Goal: Task Accomplishment & Management: Use online tool/utility

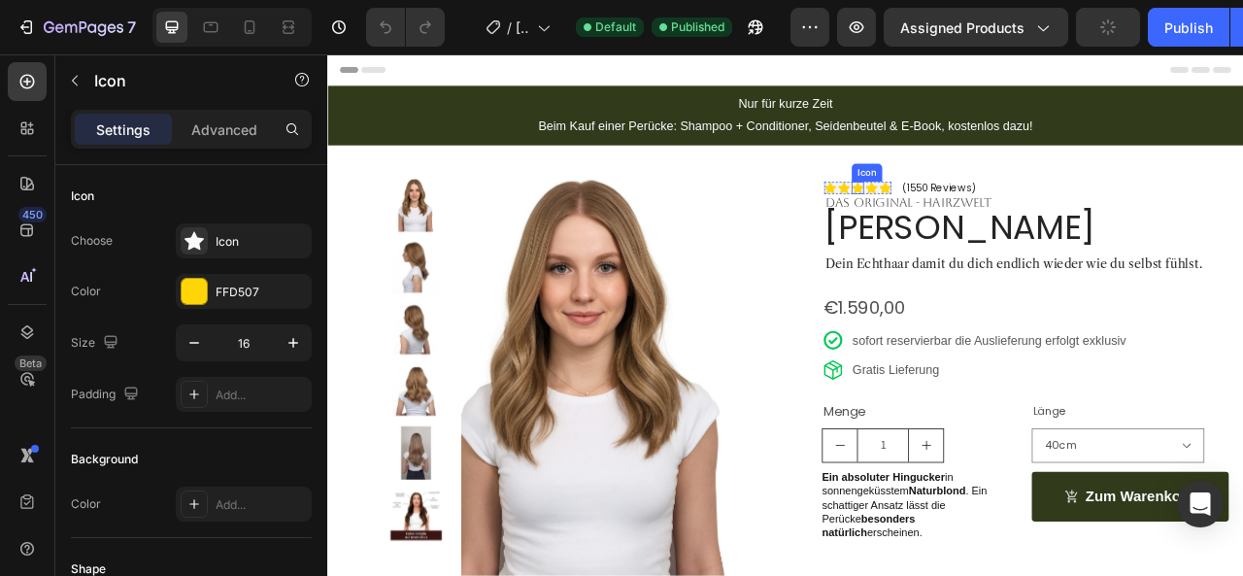
click at [996, 221] on icon at bounding box center [1002, 224] width 16 height 15
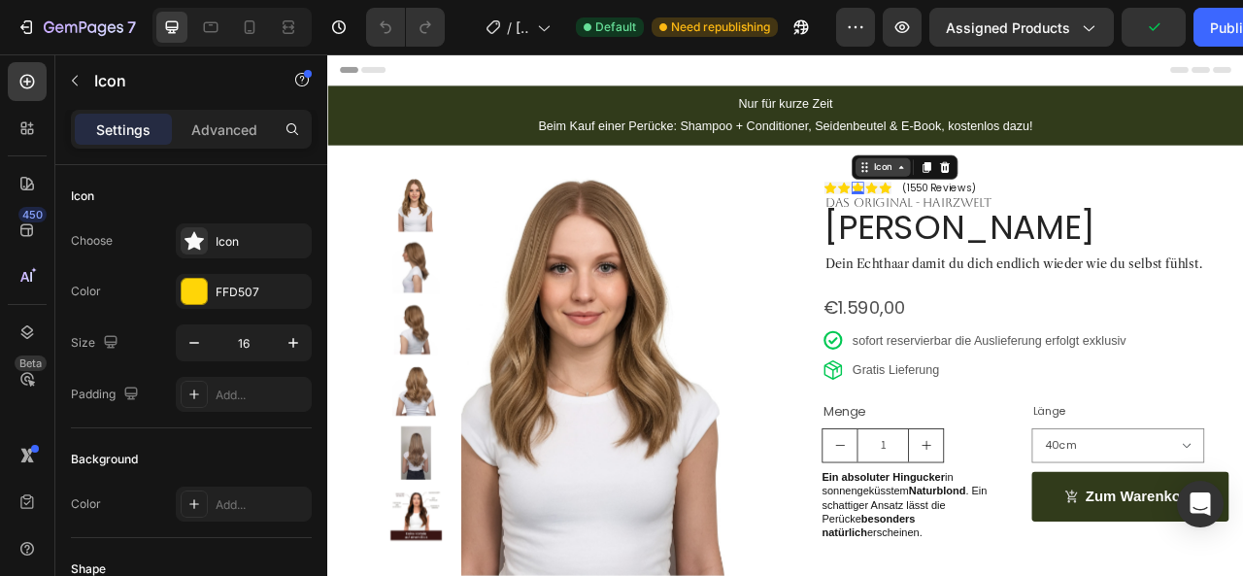
click at [1003, 198] on icon at bounding box center [1011, 198] width 16 height 16
click at [1000, 171] on div "Icon List" at bounding box center [1029, 164] width 69 height 31
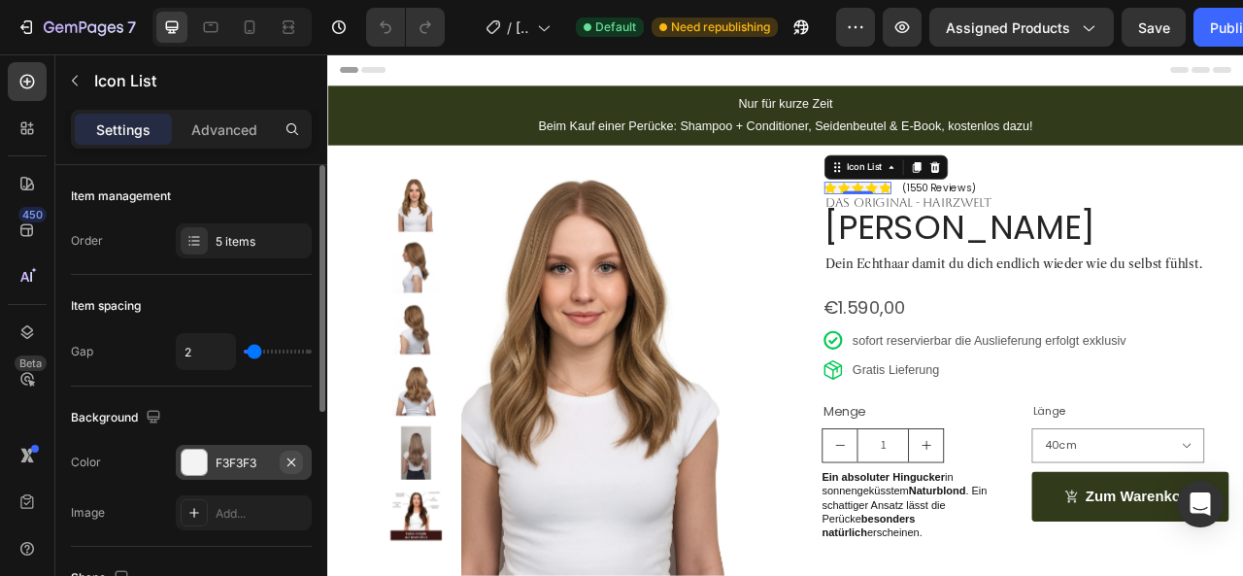
click at [289, 458] on icon "button" at bounding box center [292, 463] width 16 height 16
click at [1215, 42] on button "Publish" at bounding box center [1235, 27] width 82 height 39
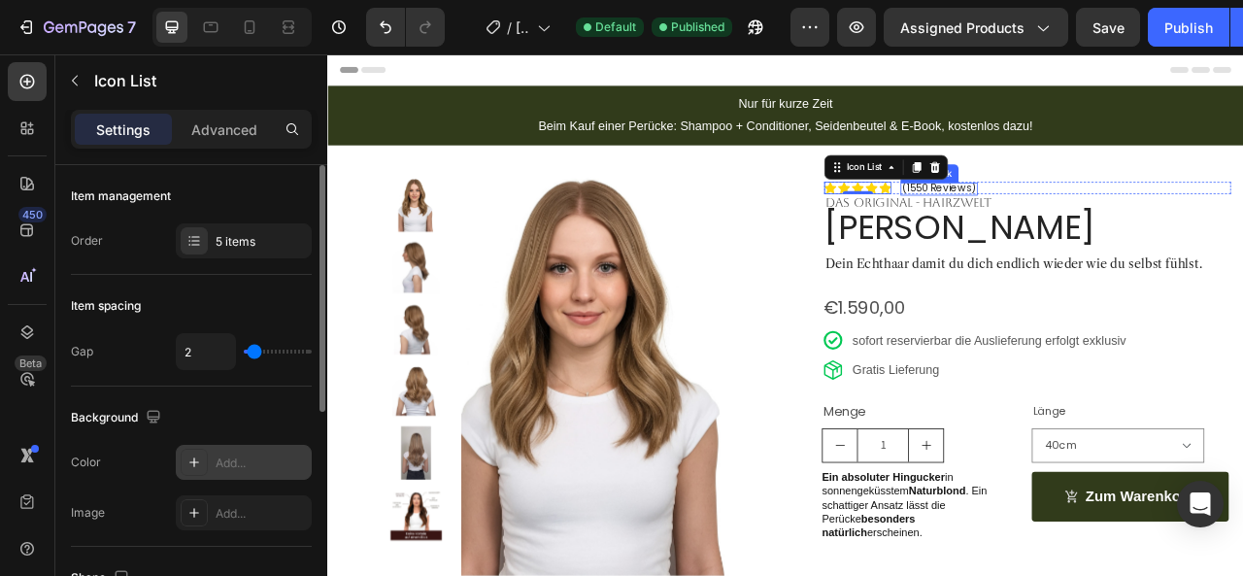
click at [1087, 224] on p "(1550 Reviews)" at bounding box center [1105, 226] width 94 height 16
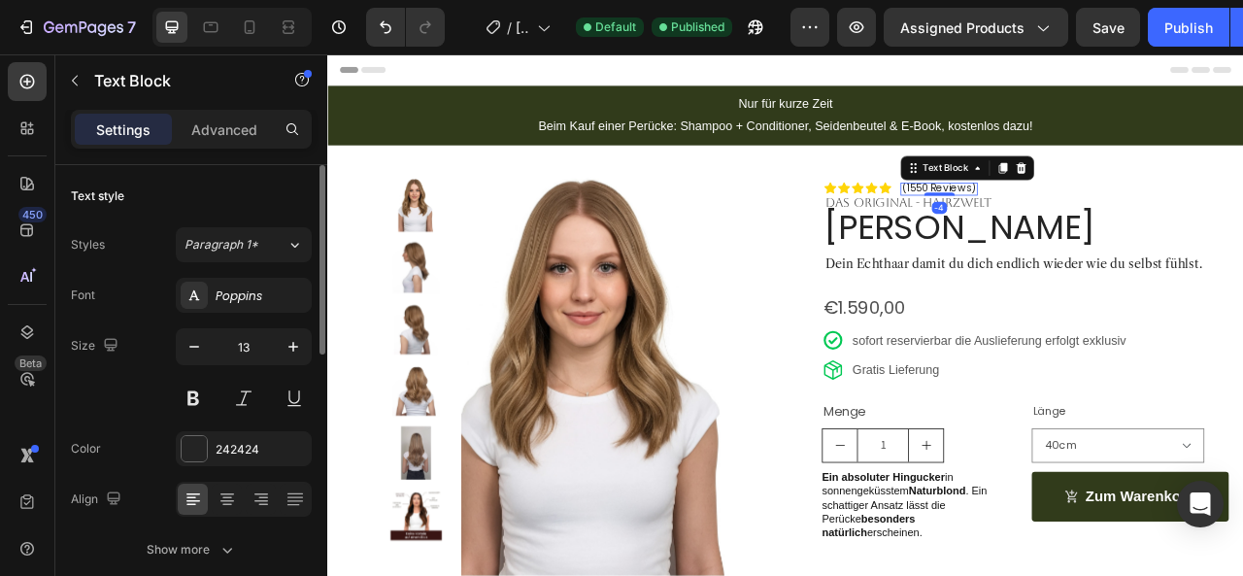
click at [1087, 224] on p "(1550 Reviews)" at bounding box center [1105, 226] width 94 height 16
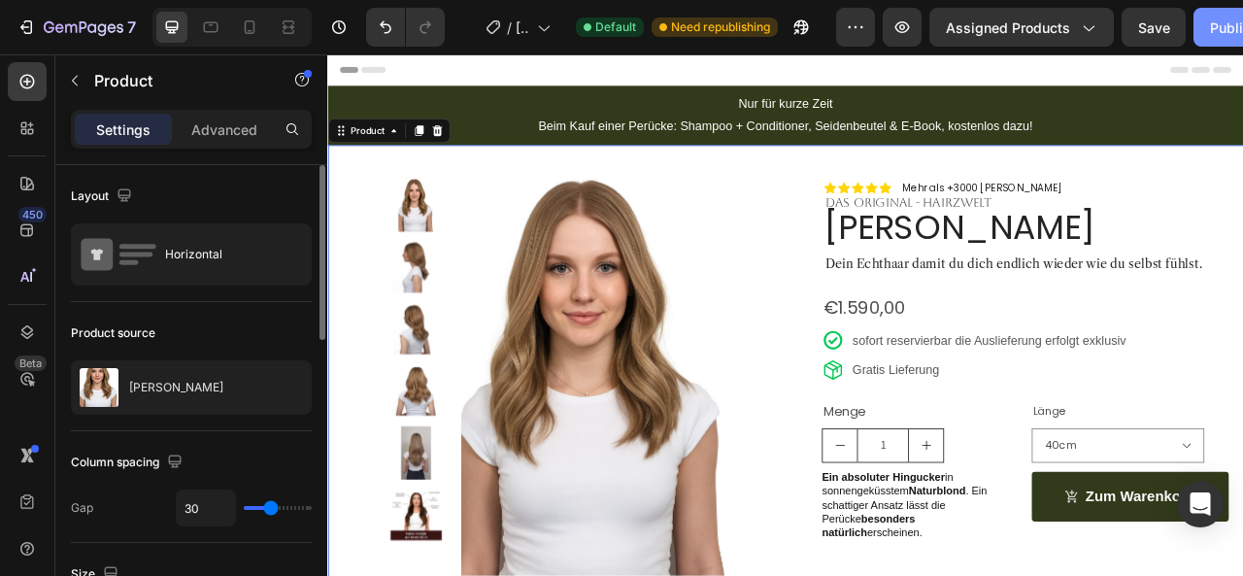
click at [1218, 21] on div "Publish" at bounding box center [1234, 27] width 49 height 20
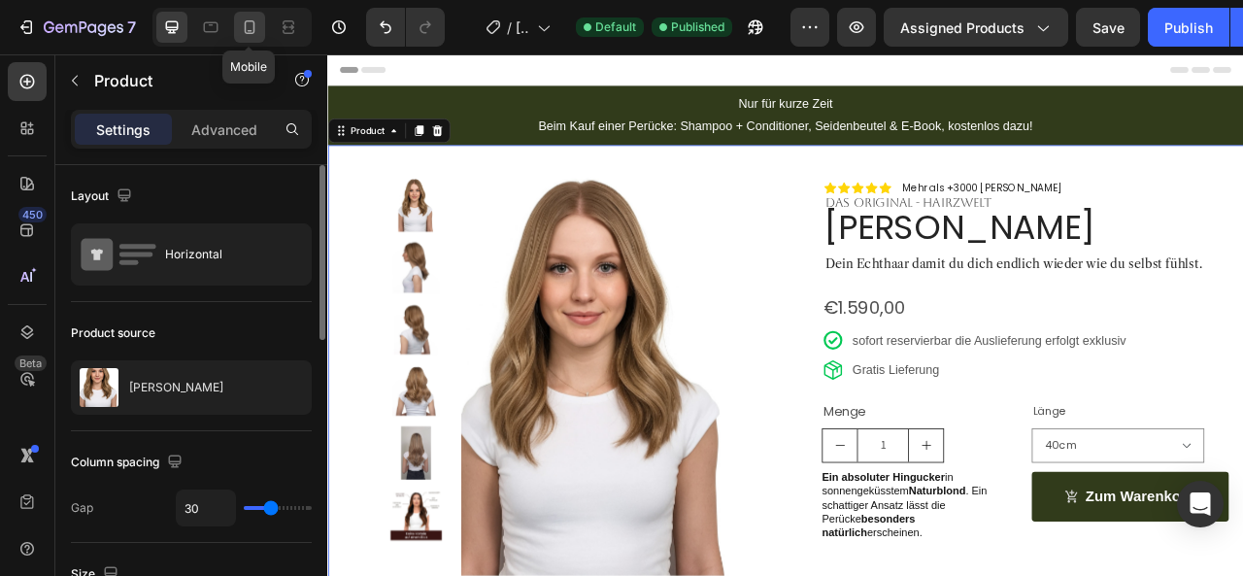
click at [247, 23] on icon at bounding box center [249, 26] width 19 height 19
type input "0"
type input "100%"
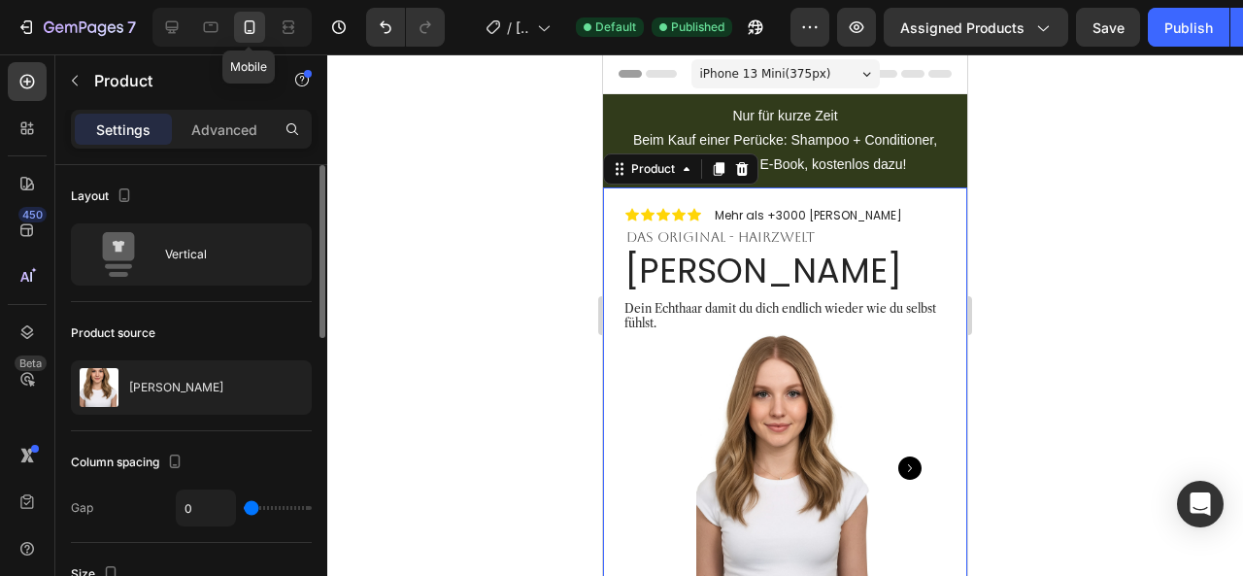
scroll to position [64, 0]
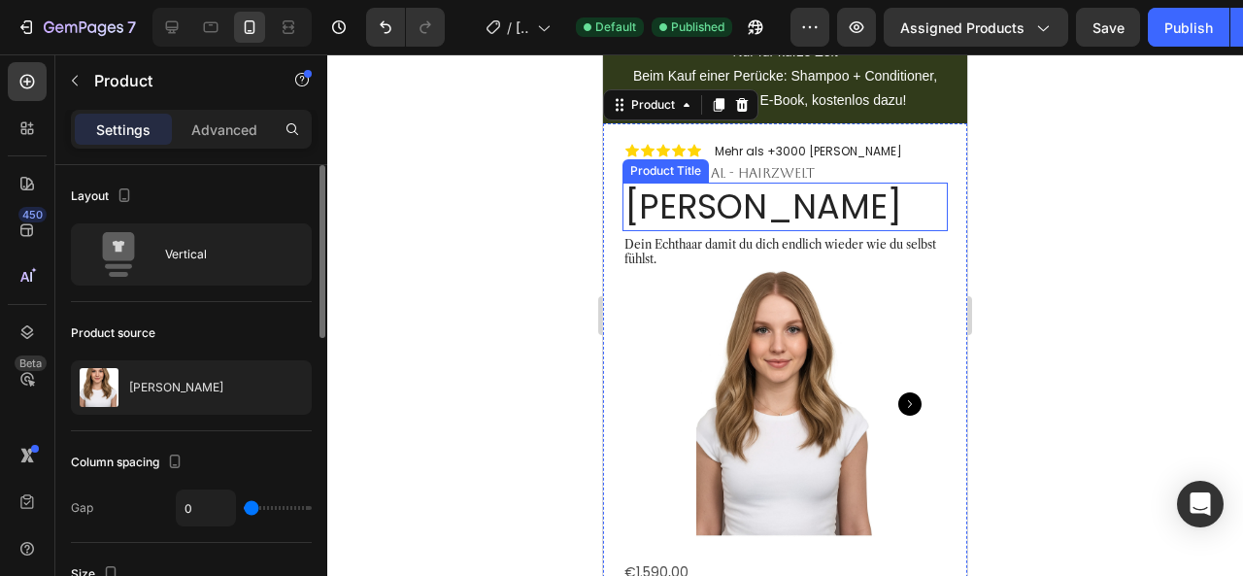
click at [648, 226] on h1 "[PERSON_NAME]" at bounding box center [785, 207] width 325 height 49
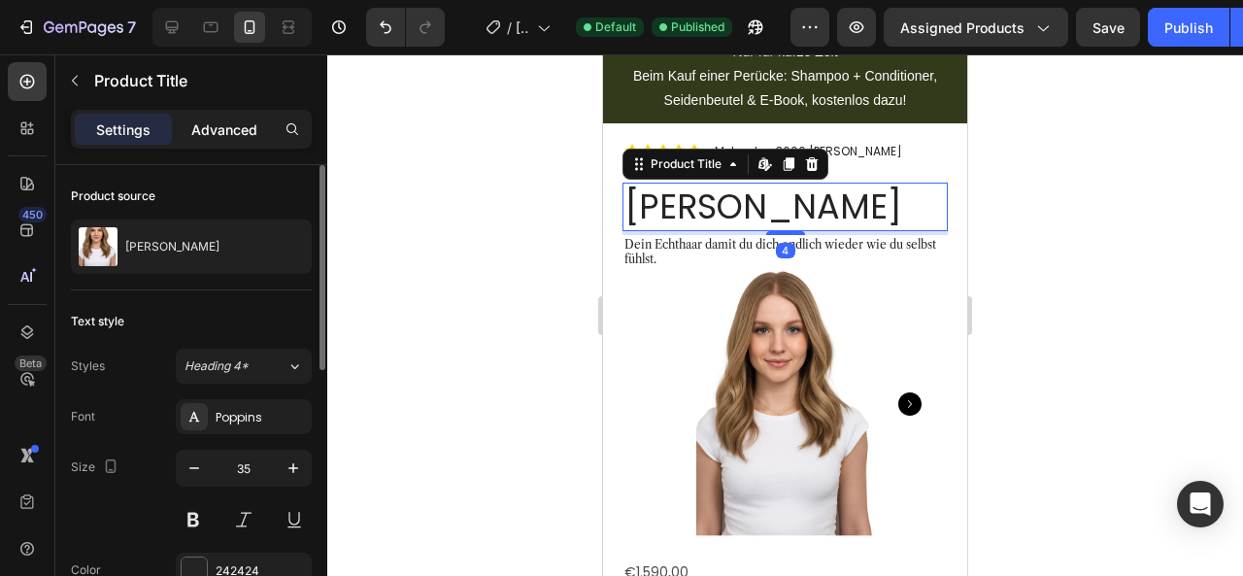
click at [200, 121] on p "Advanced" at bounding box center [224, 129] width 66 height 20
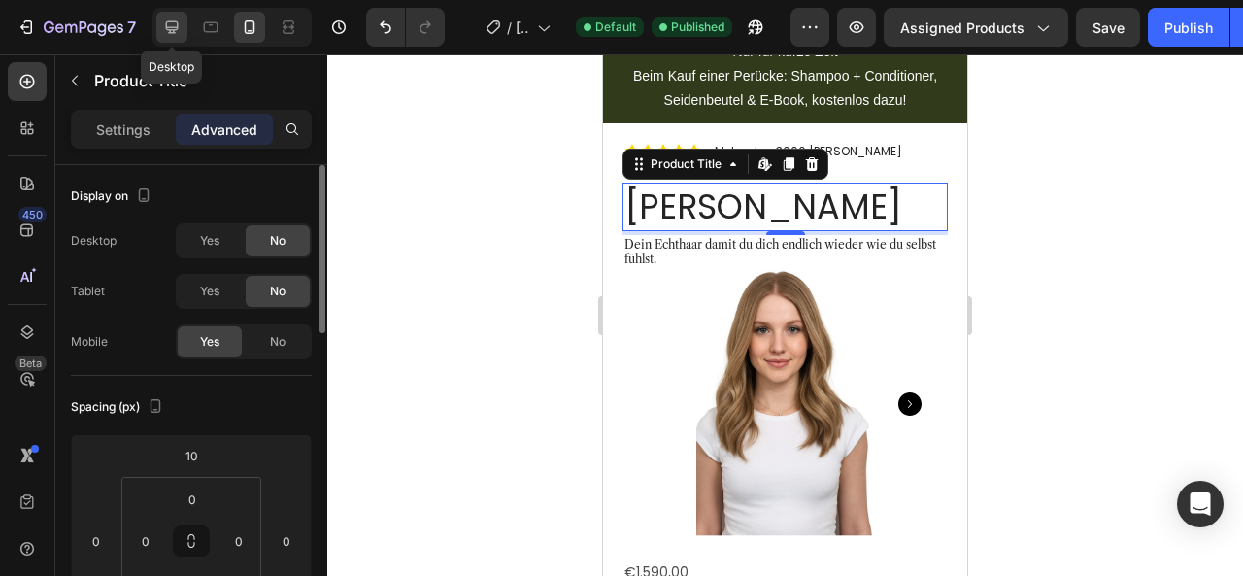
click at [163, 22] on icon at bounding box center [171, 26] width 19 height 19
type input "0"
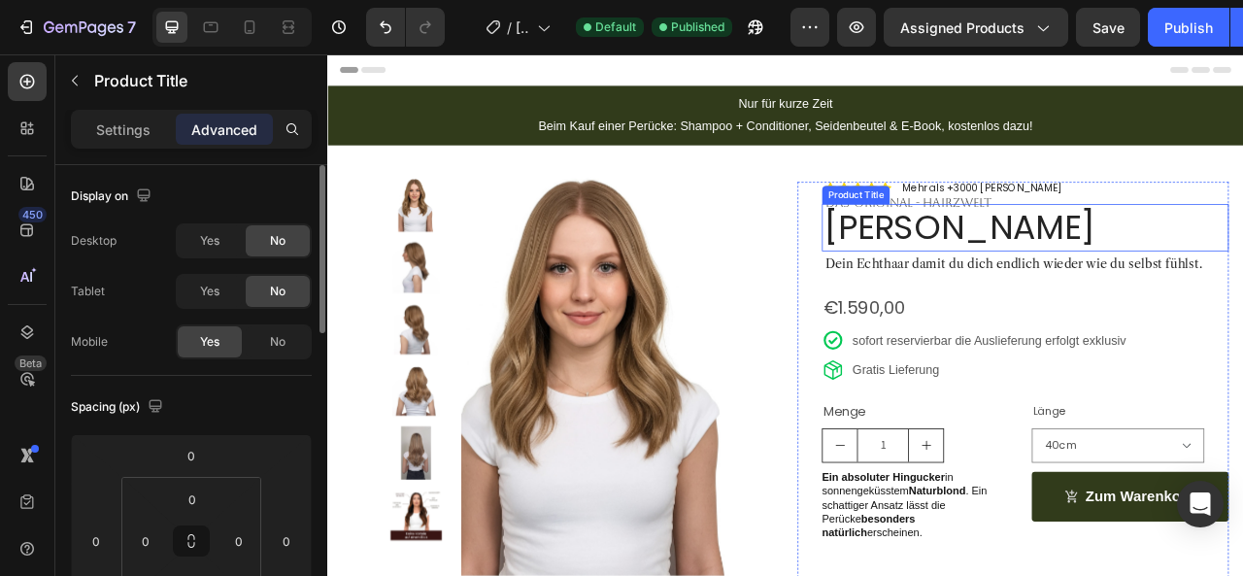
click at [1041, 277] on h1 "[PERSON_NAME]" at bounding box center [1215, 274] width 518 height 59
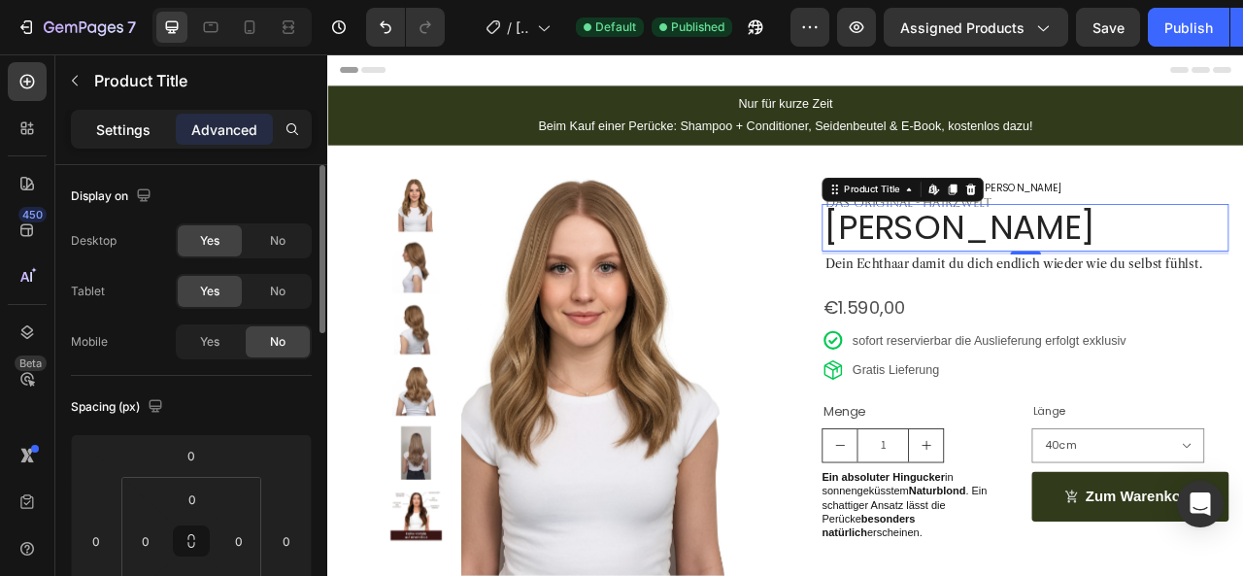
click at [129, 140] on div "Settings" at bounding box center [123, 129] width 97 height 31
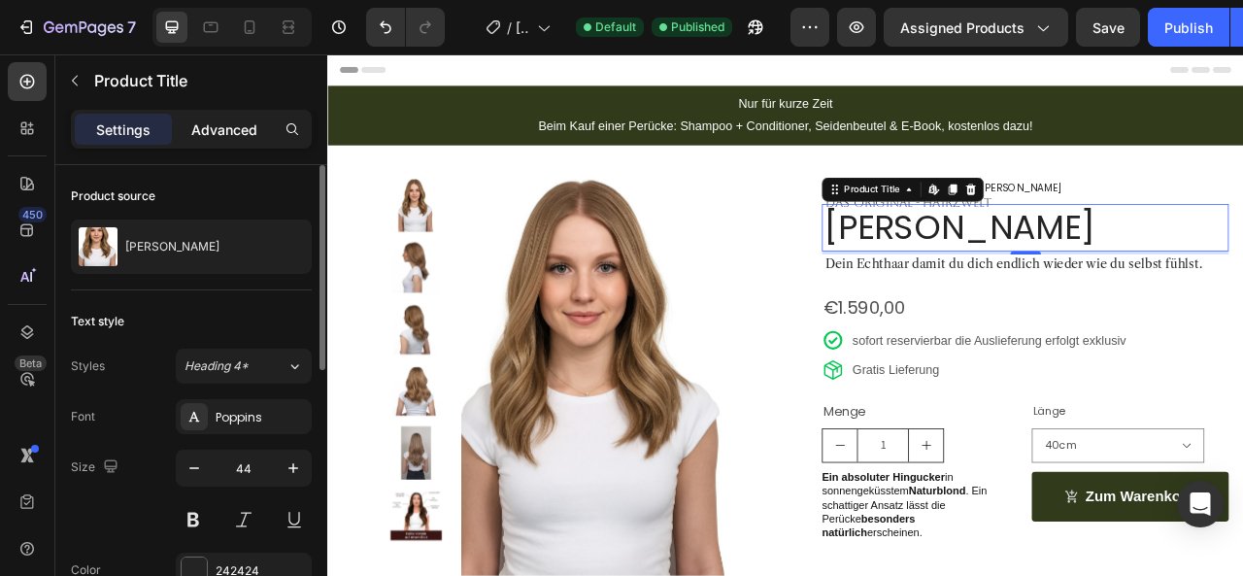
click at [223, 126] on p "Advanced" at bounding box center [224, 129] width 66 height 20
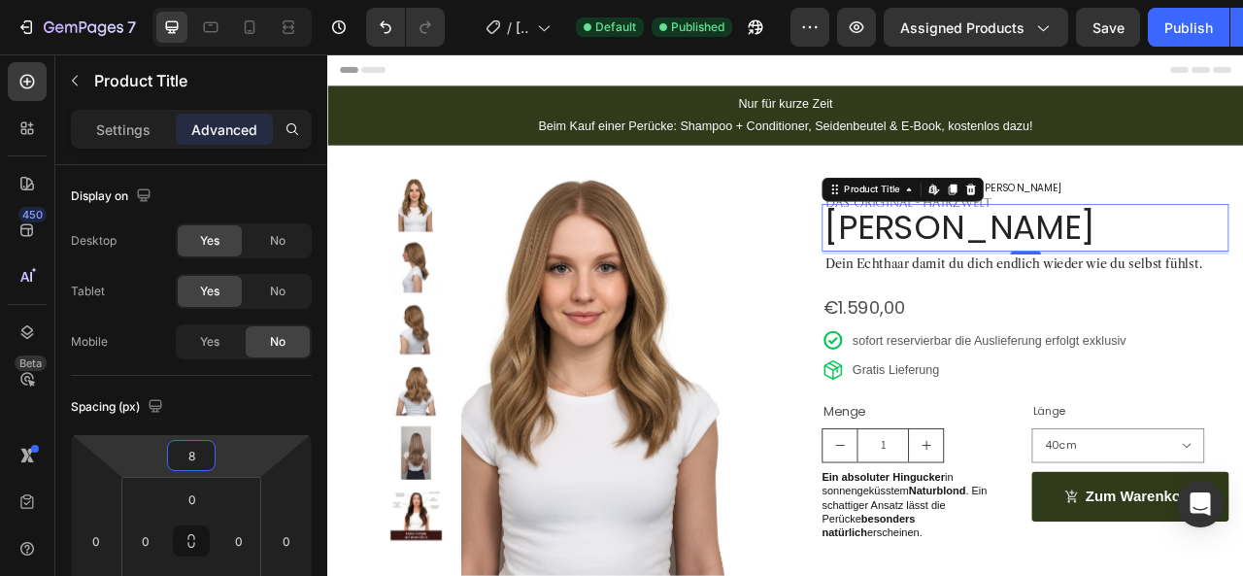
type input "10"
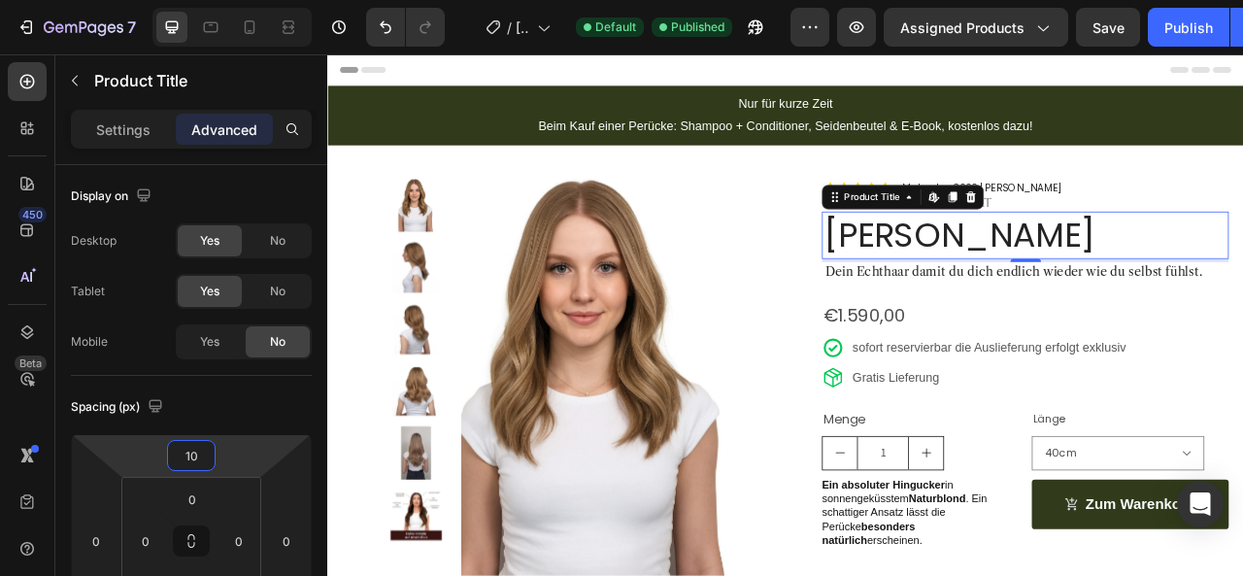
click at [233, 0] on html "7 Version history / [PERSON_NAME] Caramel Front Default Published Preview Assig…" at bounding box center [621, 0] width 1243 height 0
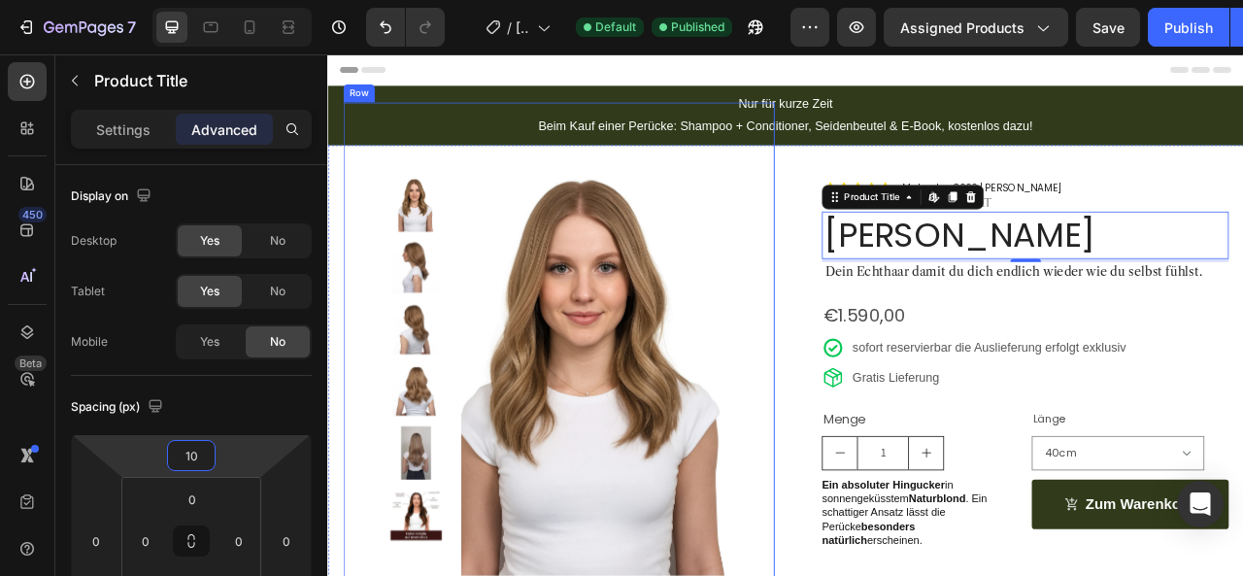
click at [857, 220] on div "Product Images Image Row Row" at bounding box center [621, 501] width 549 height 771
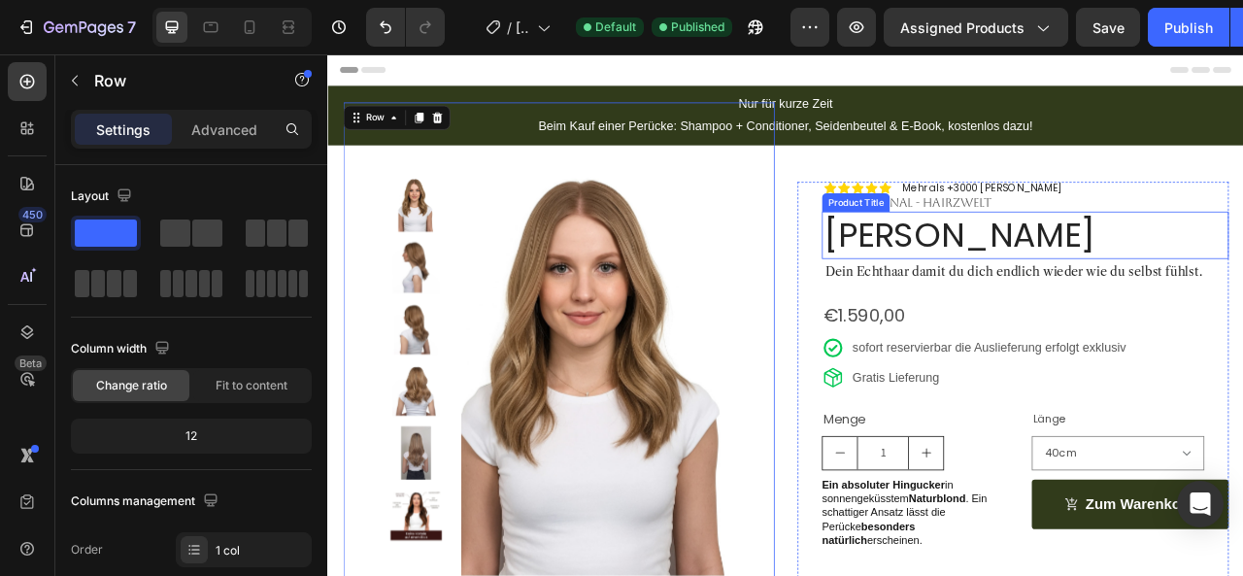
click at [1068, 289] on h1 "[PERSON_NAME]" at bounding box center [1215, 284] width 518 height 59
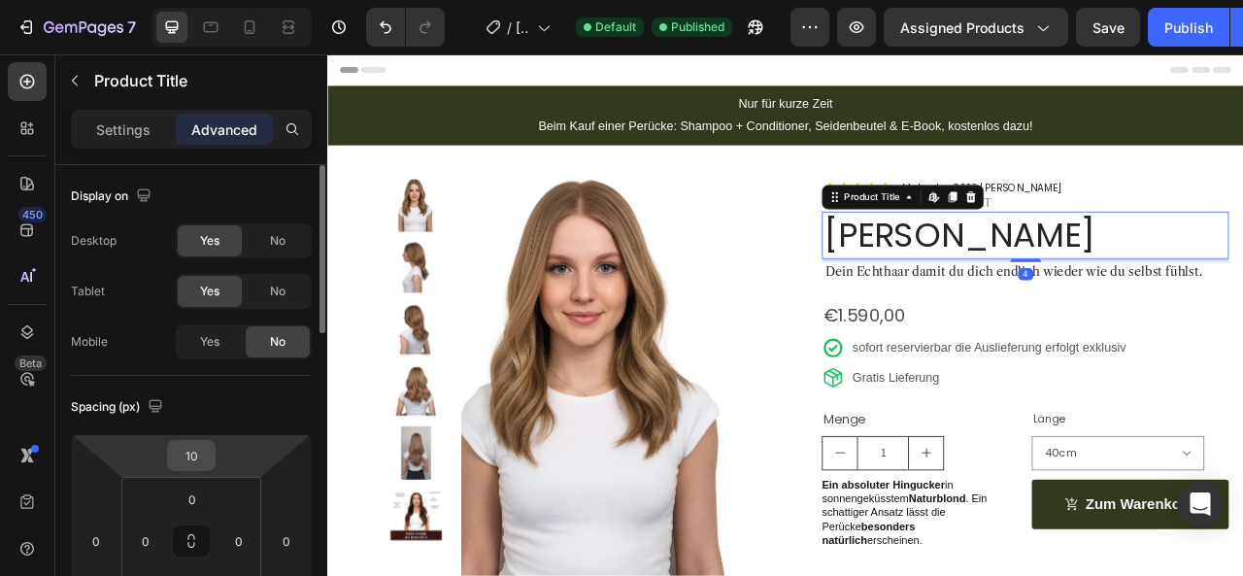
click at [200, 449] on input "10" at bounding box center [191, 455] width 39 height 29
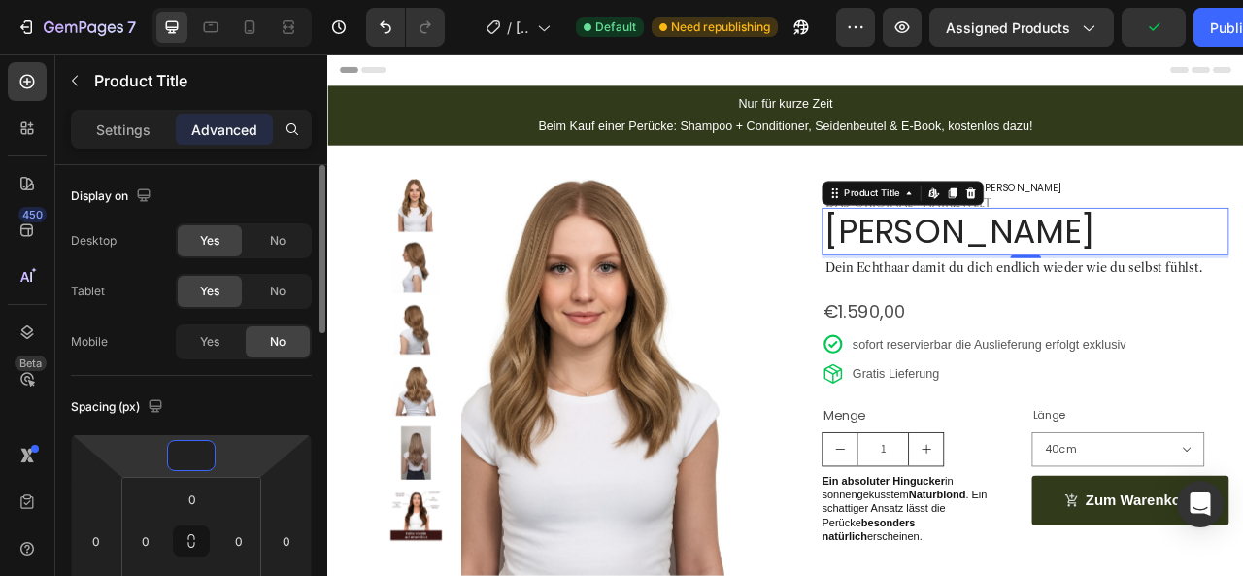
type input "5"
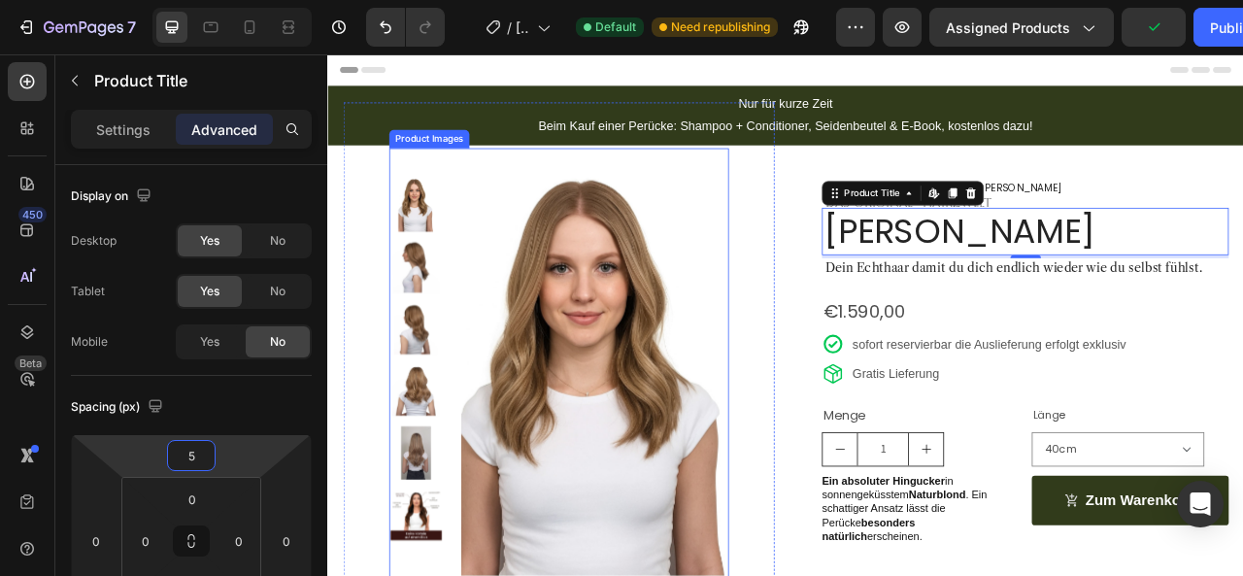
click at [787, 242] on img at bounding box center [666, 468] width 341 height 588
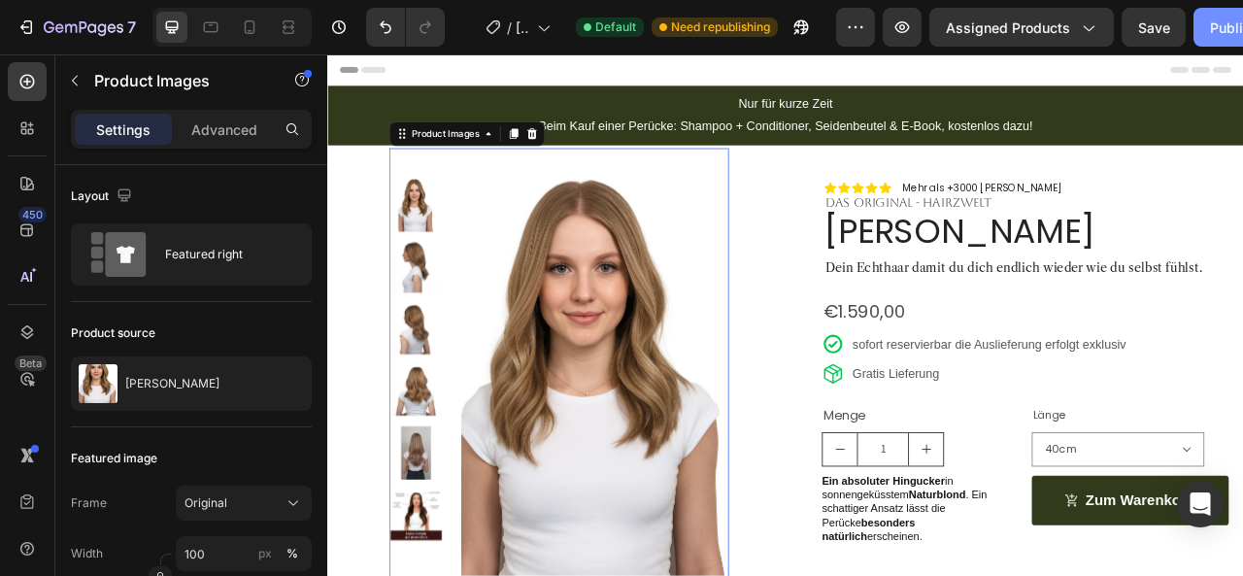
click at [1204, 33] on button "Publish" at bounding box center [1235, 27] width 82 height 39
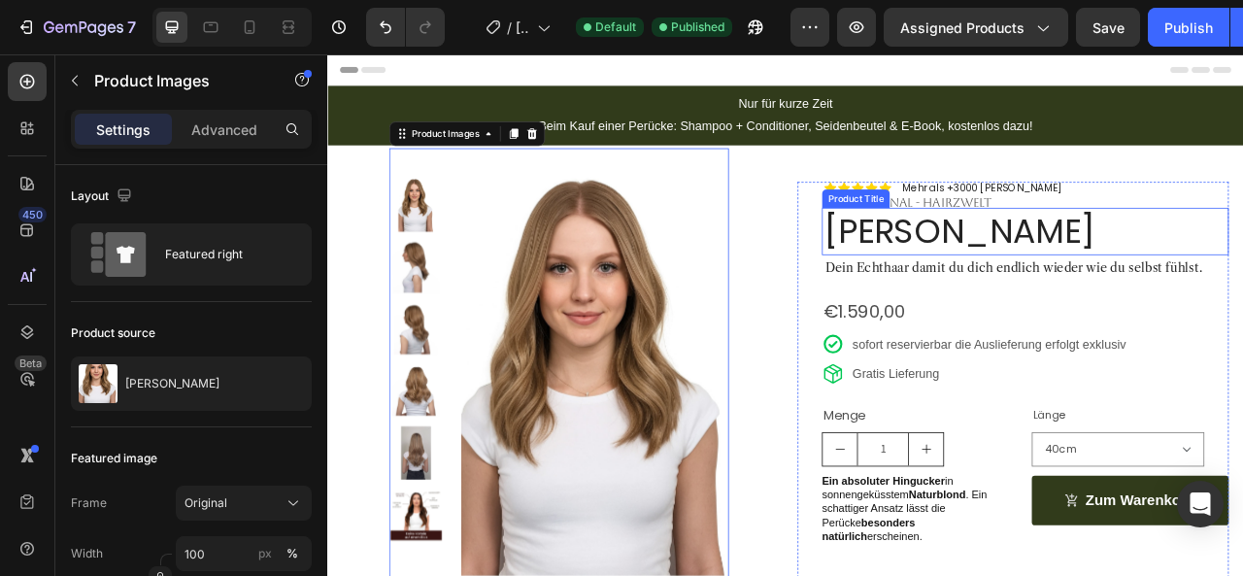
click at [979, 290] on h1 "[PERSON_NAME]" at bounding box center [1215, 279] width 518 height 59
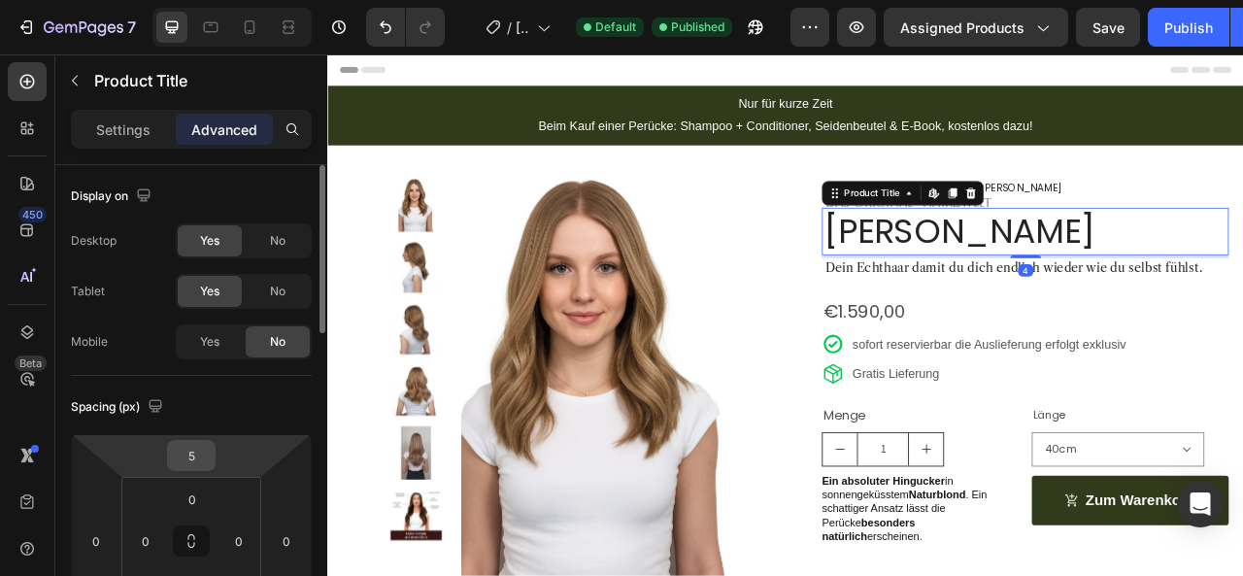
click at [184, 452] on input "5" at bounding box center [191, 455] width 39 height 29
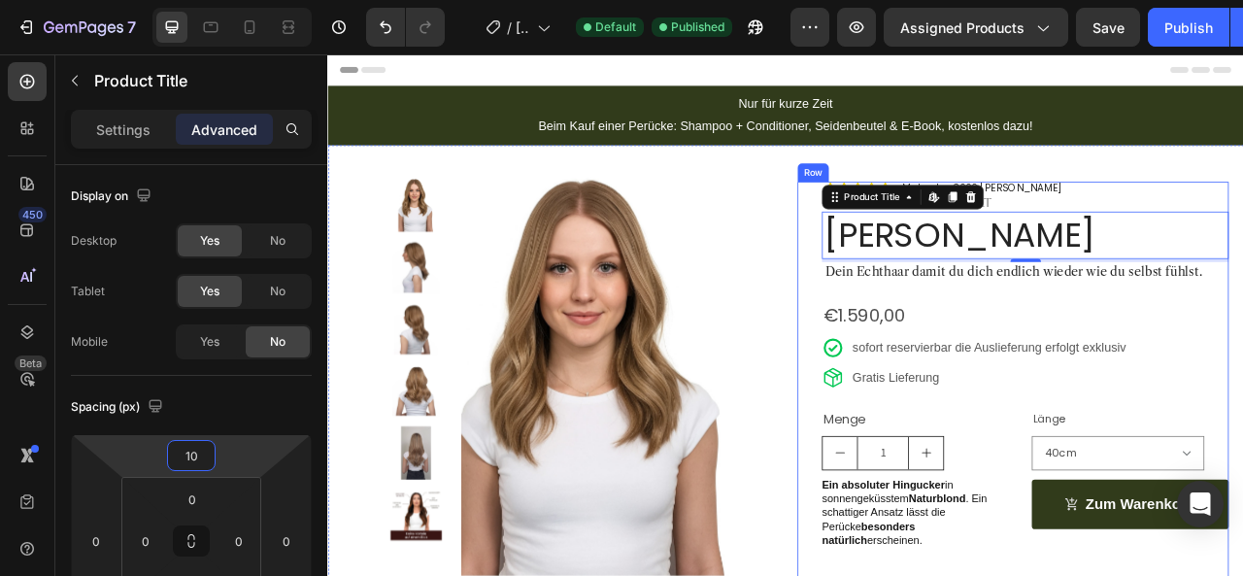
type input "10"
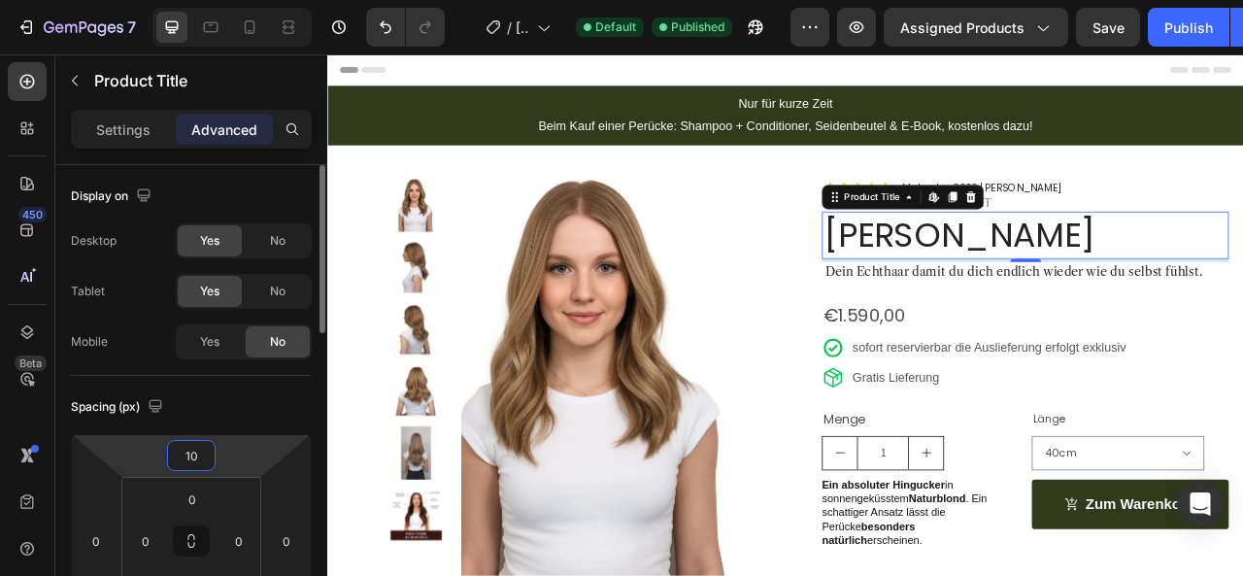
click at [242, 410] on div "Spacing (px)" at bounding box center [191, 407] width 241 height 31
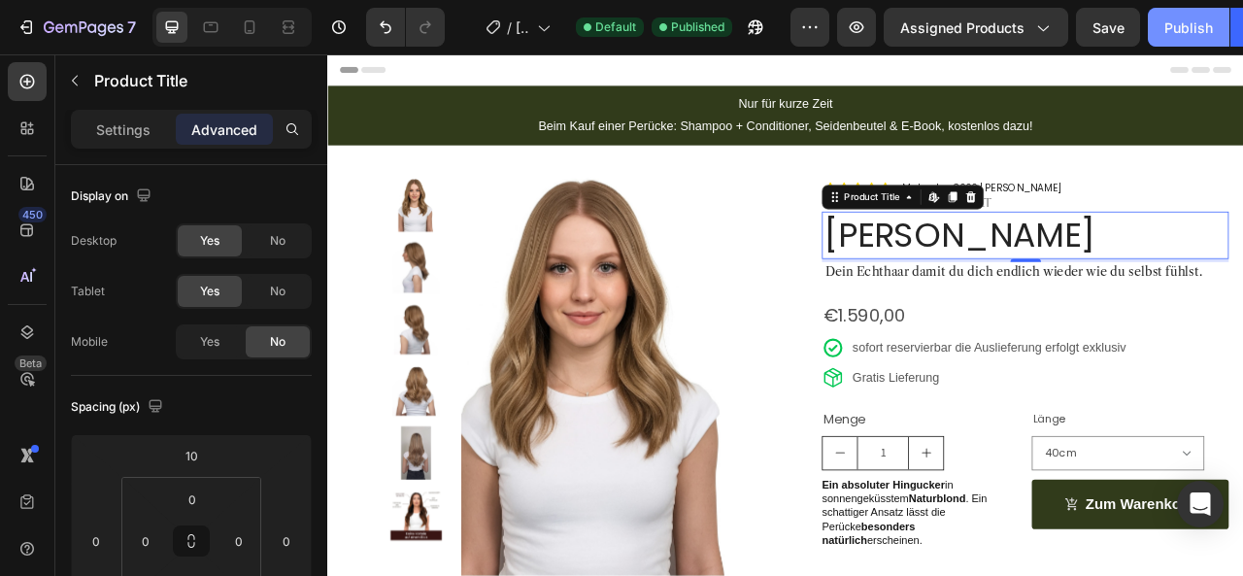
click at [1169, 32] on div "Publish" at bounding box center [1189, 27] width 49 height 20
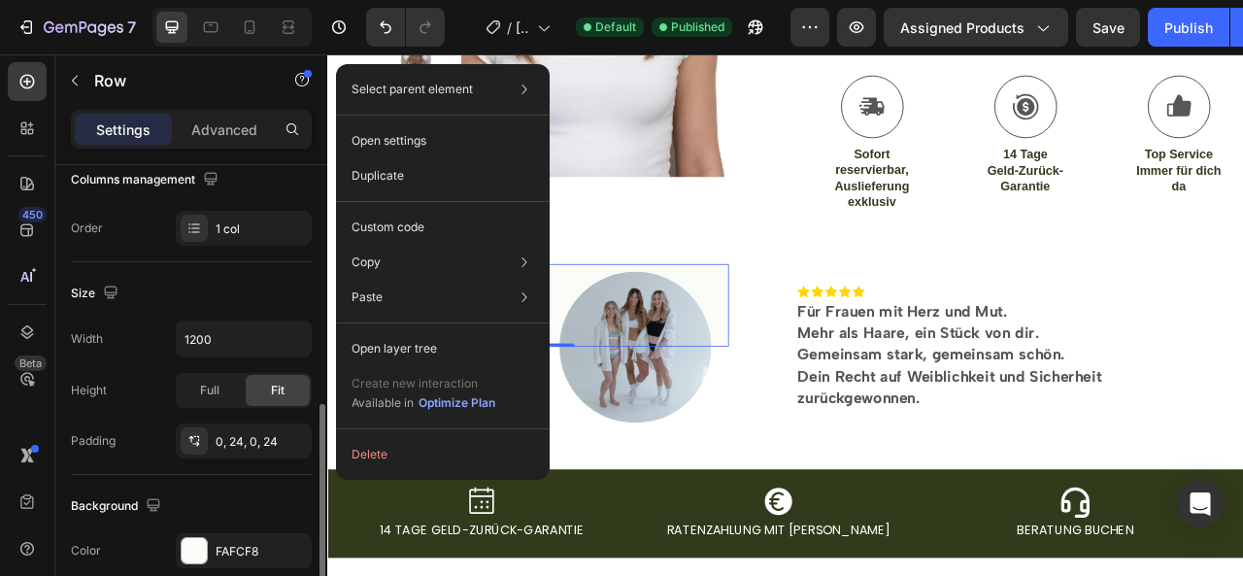
scroll to position [374, 0]
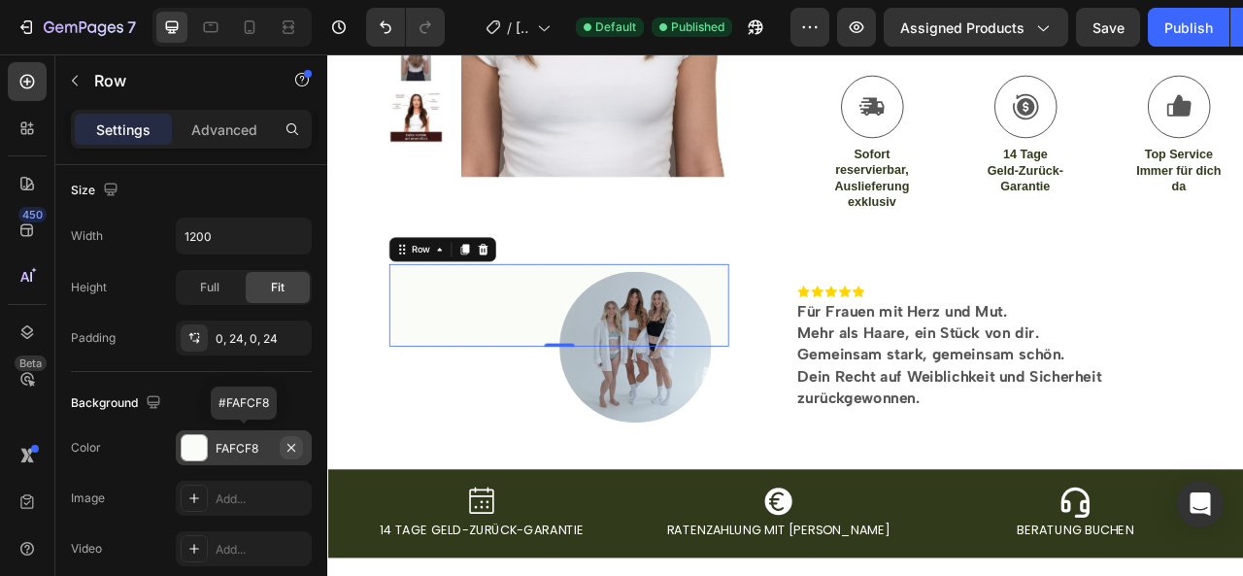
click at [293, 449] on icon "button" at bounding box center [292, 448] width 16 height 16
drag, startPoint x: 293, startPoint y: 449, endPoint x: 718, endPoint y: 157, distance: 514.9
click at [293, 449] on div "Add..." at bounding box center [261, 448] width 91 height 17
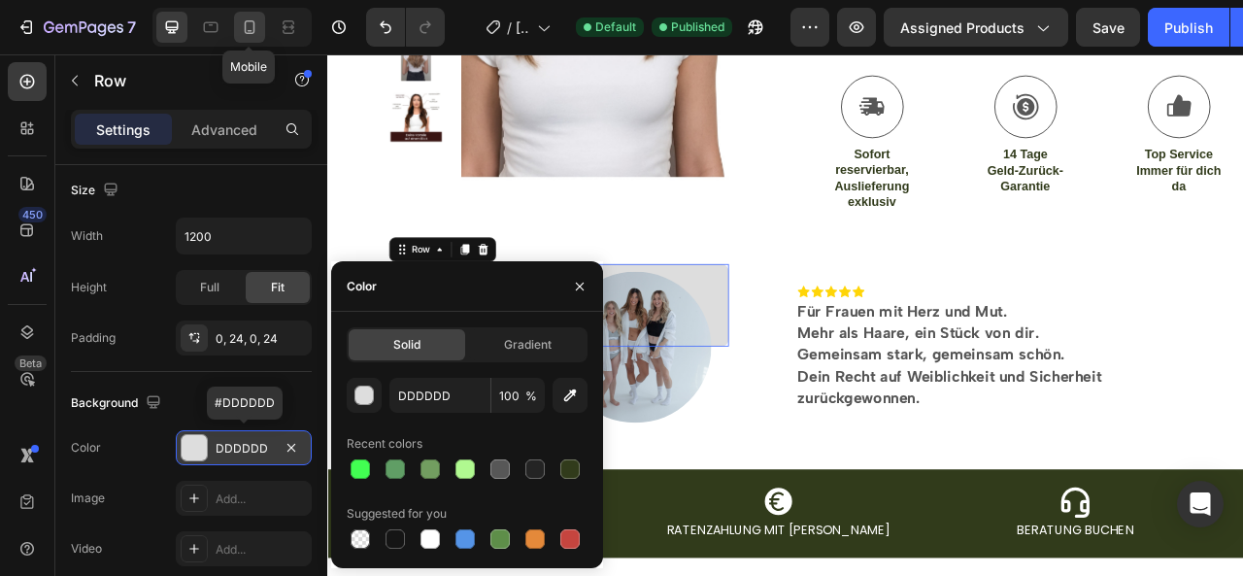
click at [249, 29] on icon at bounding box center [249, 26] width 19 height 19
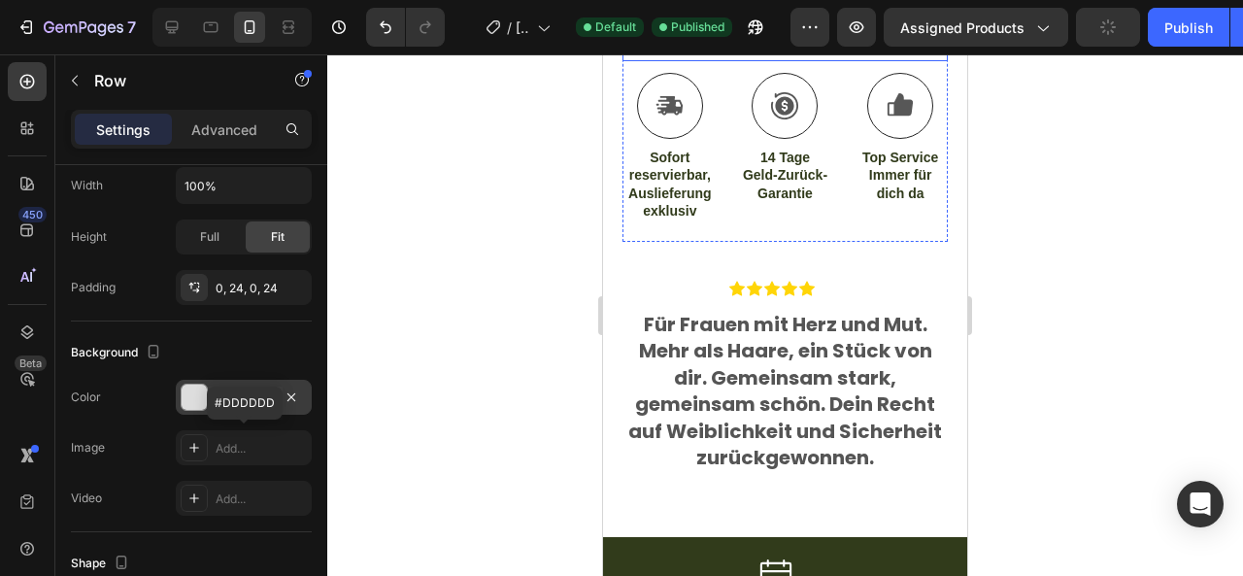
scroll to position [1657, 0]
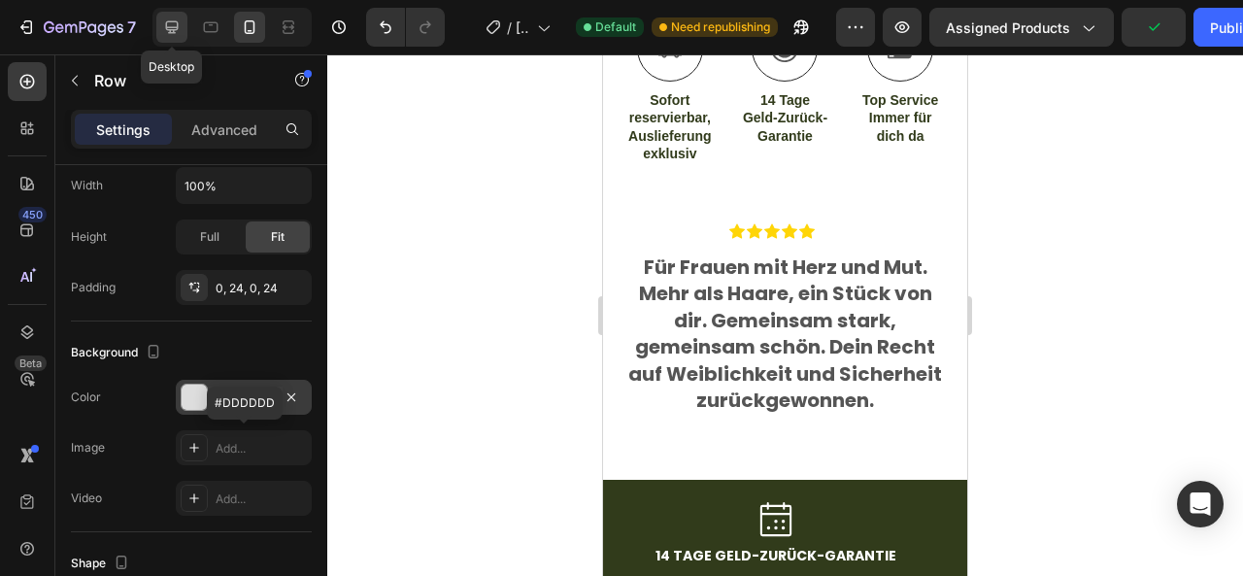
click at [169, 36] on icon at bounding box center [171, 26] width 19 height 19
type input "1200"
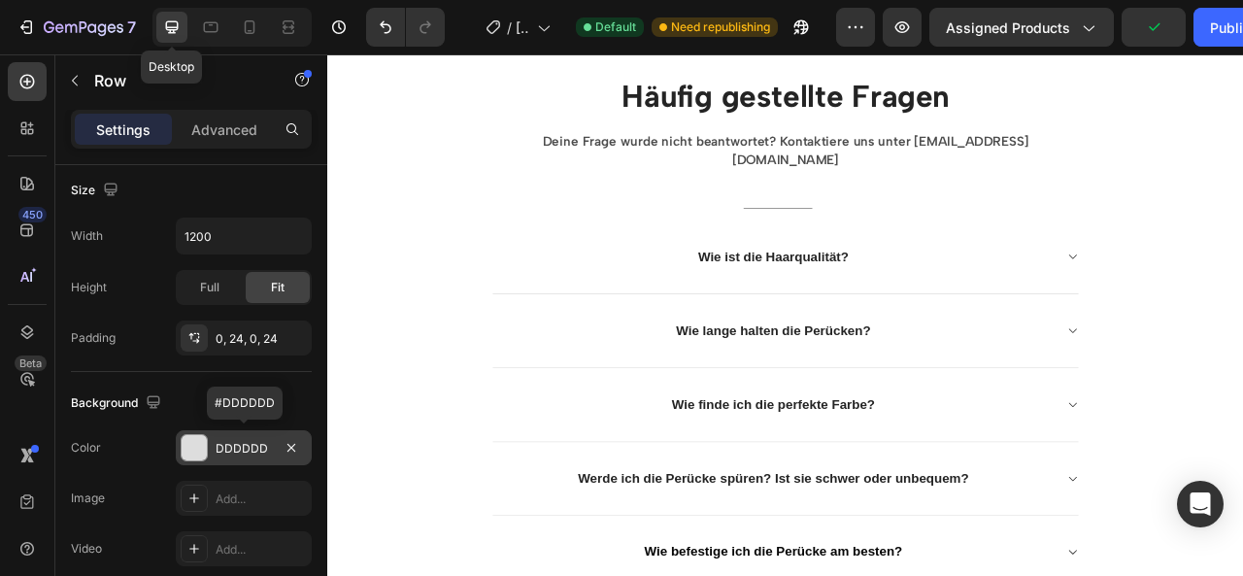
scroll to position [1735, 0]
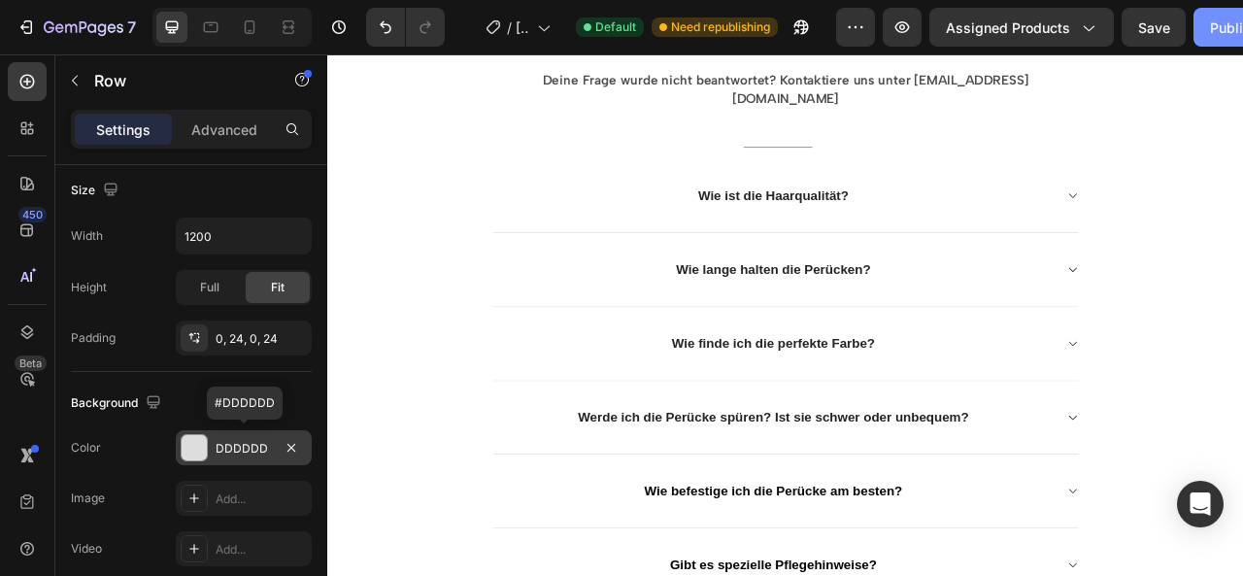
click at [1212, 32] on div "Publish" at bounding box center [1234, 27] width 49 height 20
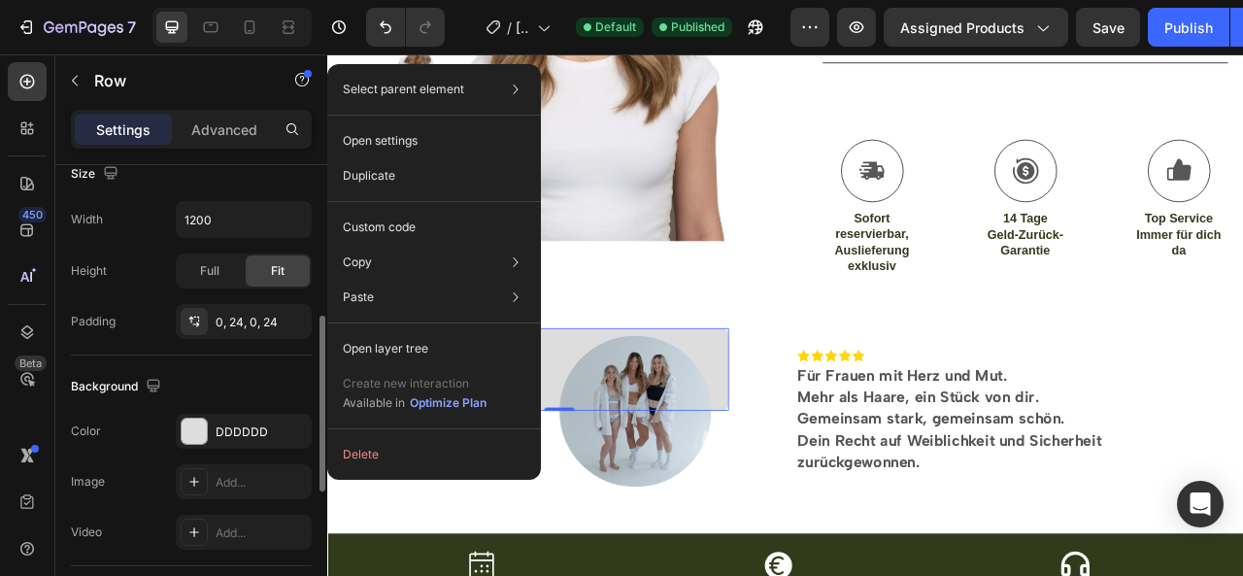
scroll to position [396, 0]
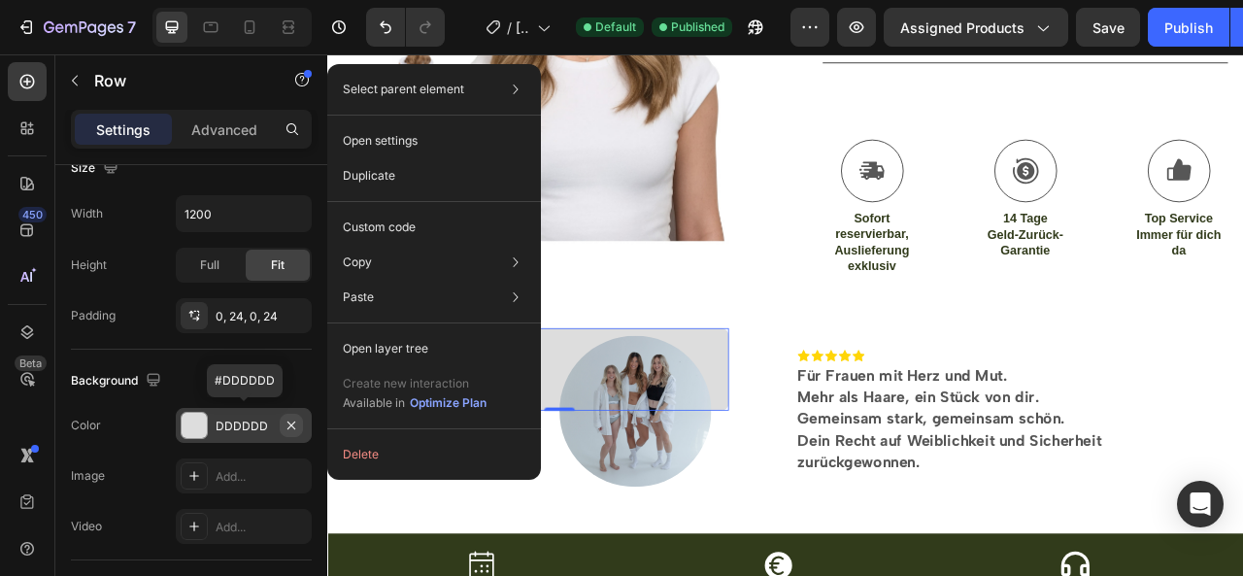
click at [295, 423] on icon "button" at bounding box center [292, 426] width 16 height 16
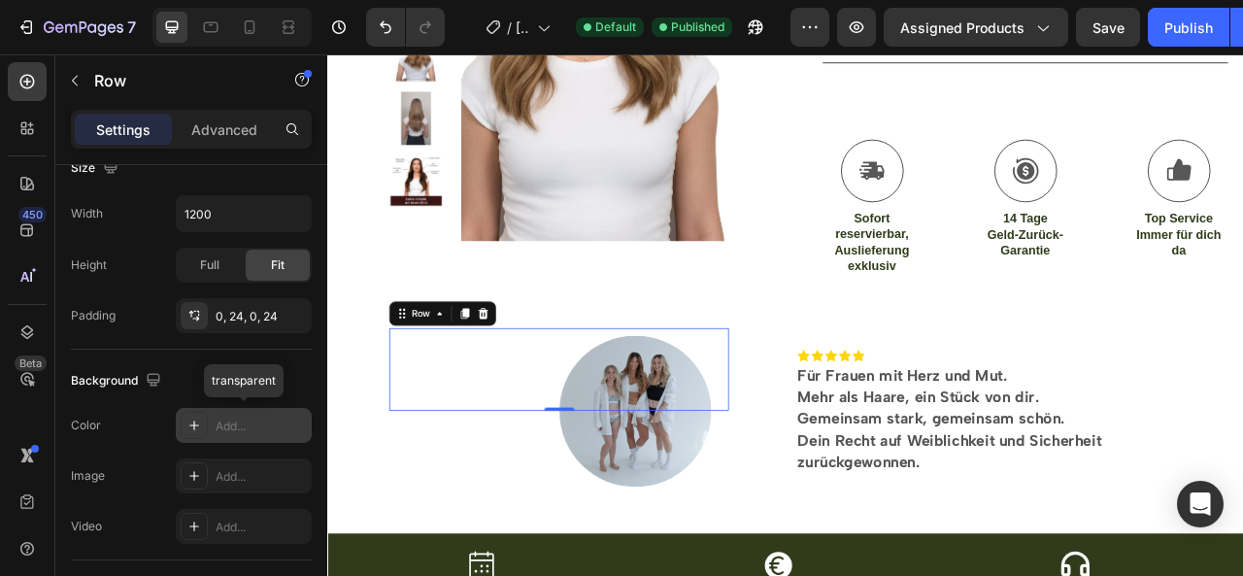
click at [254, 418] on div "Add..." at bounding box center [261, 426] width 91 height 17
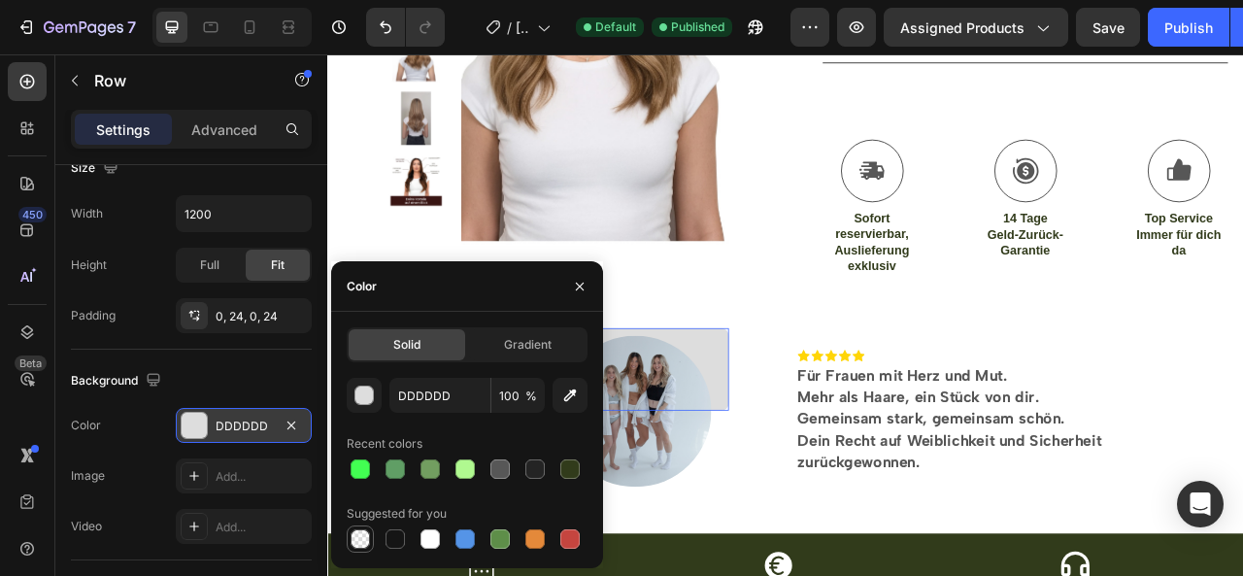
click at [359, 542] on div at bounding box center [360, 538] width 19 height 19
type input "000000"
type input "0"
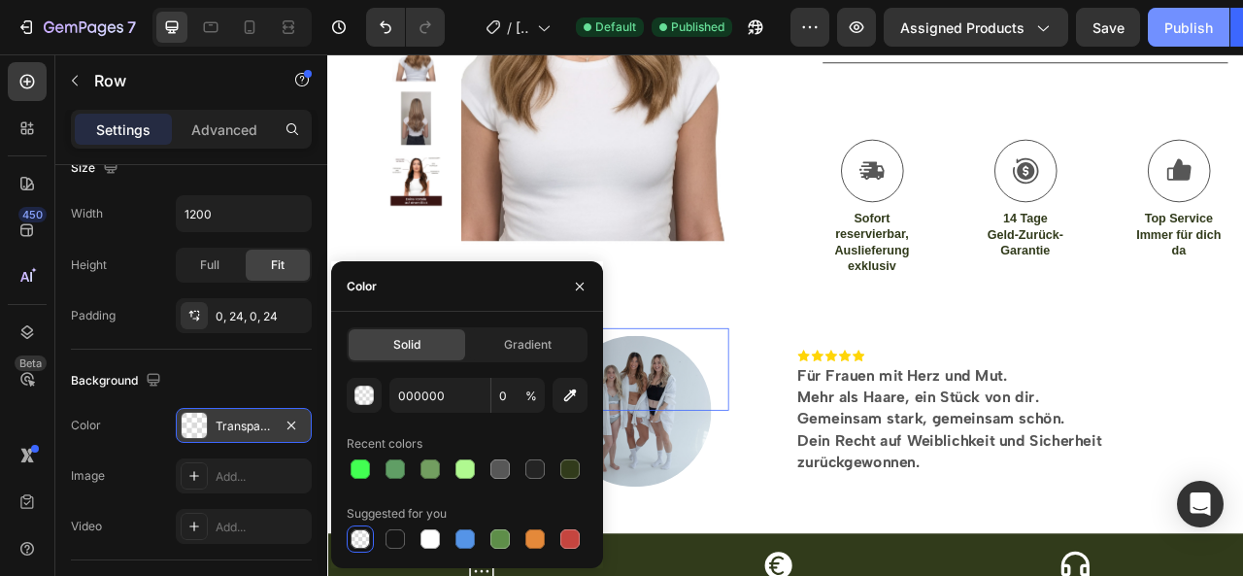
click at [1166, 44] on button "Publish" at bounding box center [1189, 27] width 82 height 39
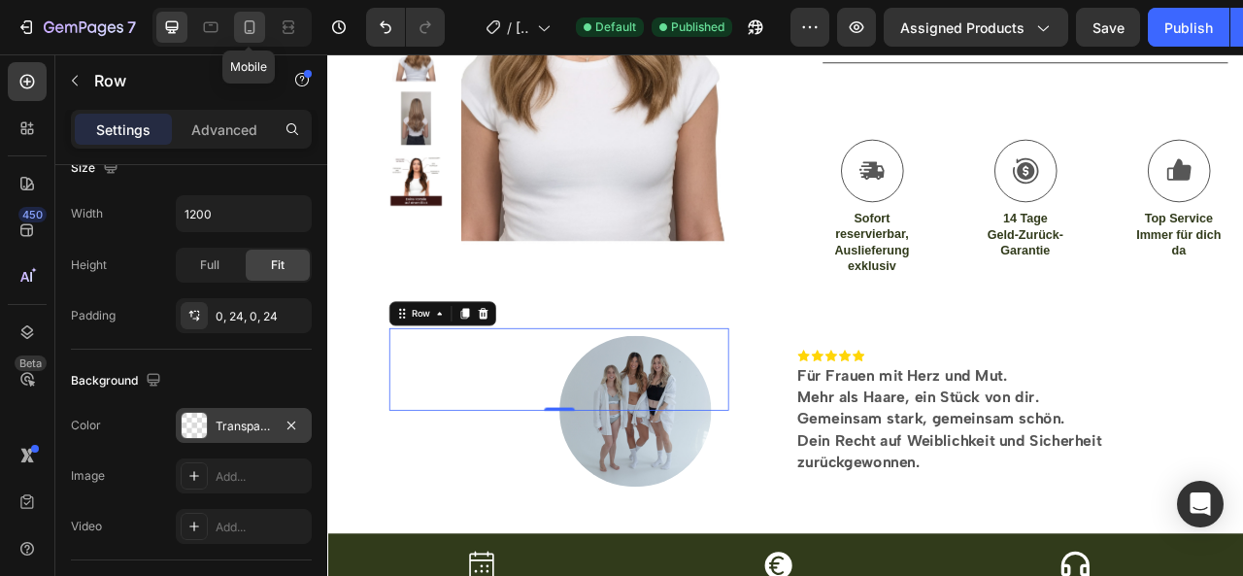
click at [245, 26] on icon at bounding box center [250, 27] width 11 height 14
type input "100%"
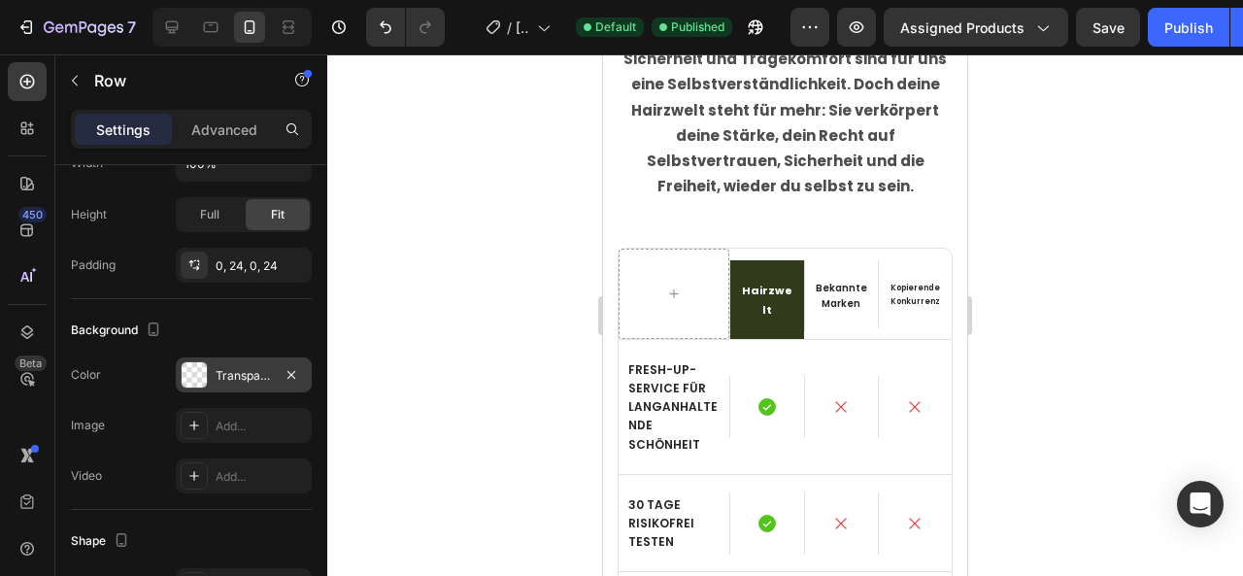
scroll to position [5066, 0]
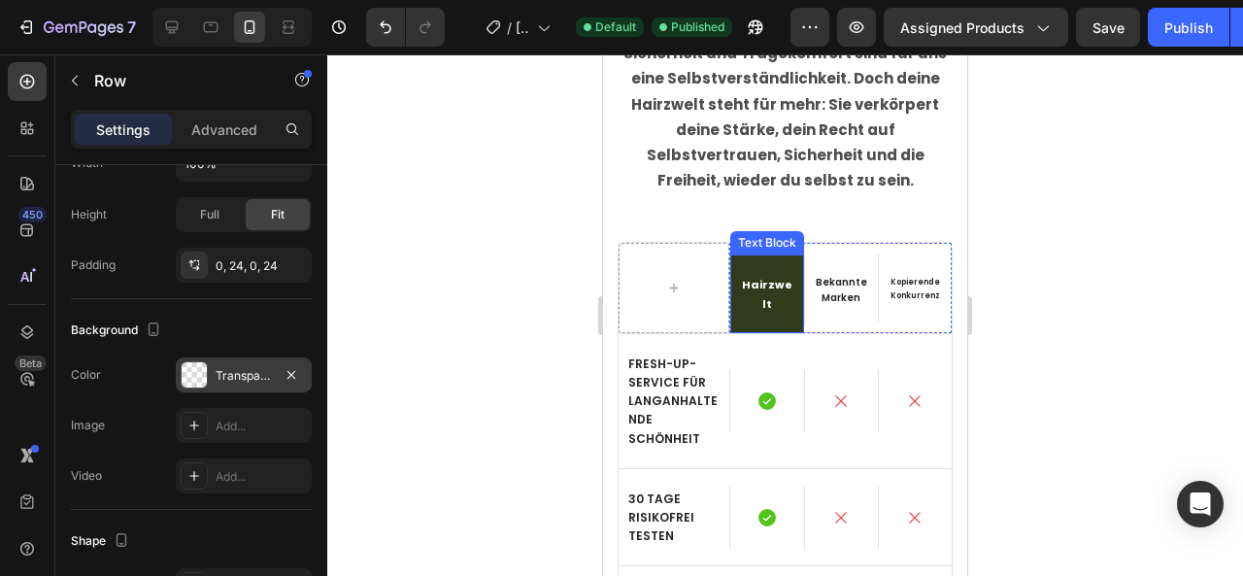
click at [762, 255] on div "Hairzwelt" at bounding box center [767, 294] width 73 height 78
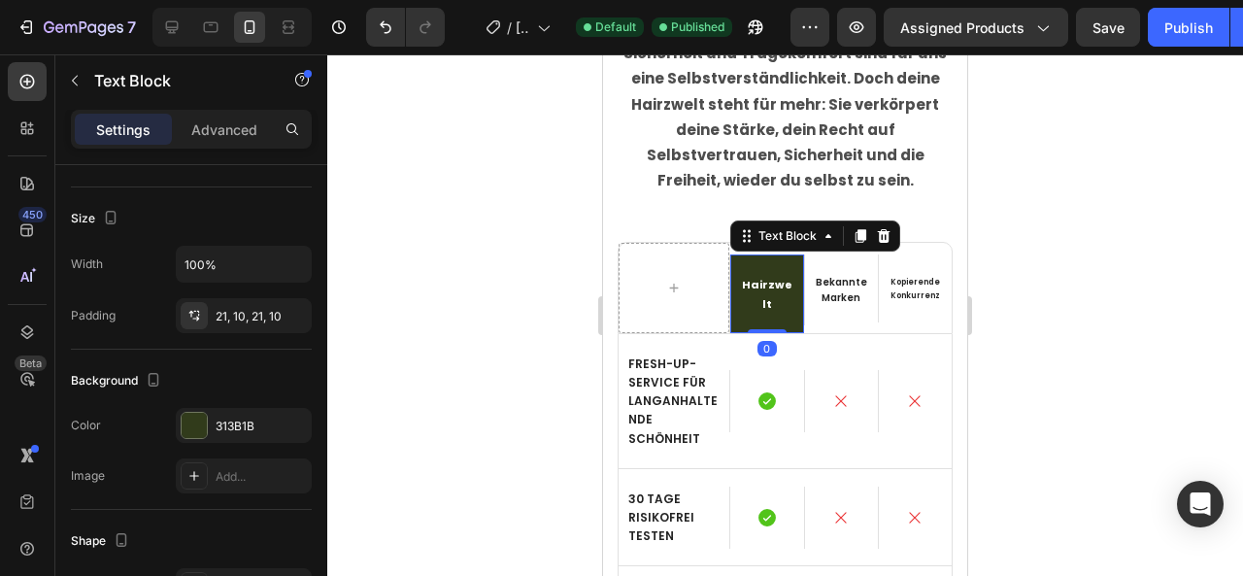
scroll to position [0, 0]
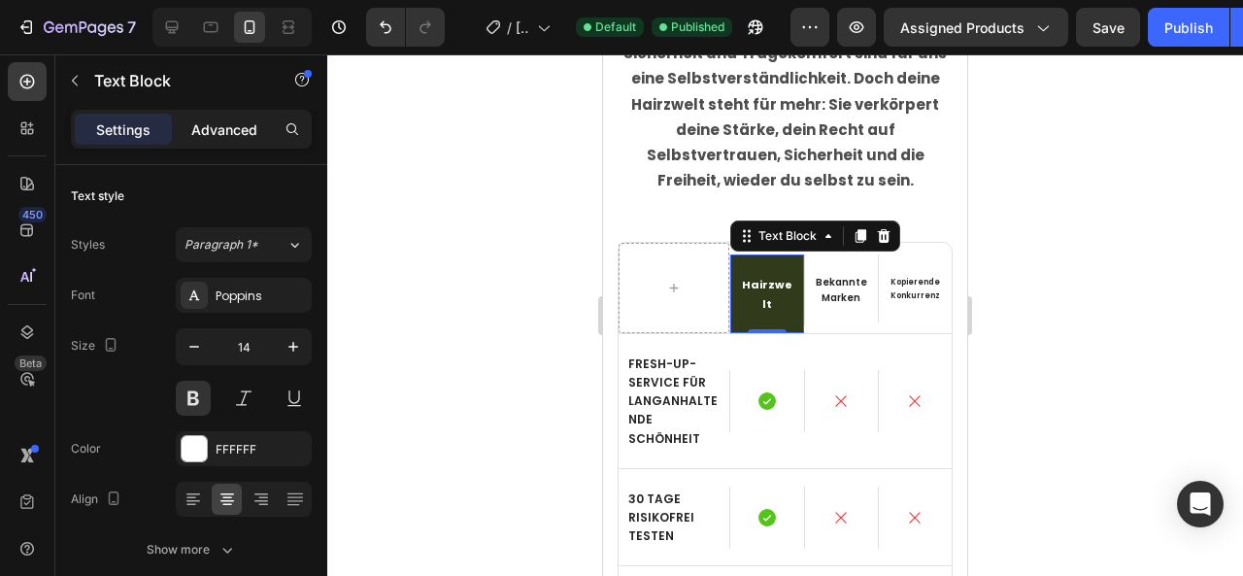
click at [223, 121] on p "Advanced" at bounding box center [224, 129] width 66 height 20
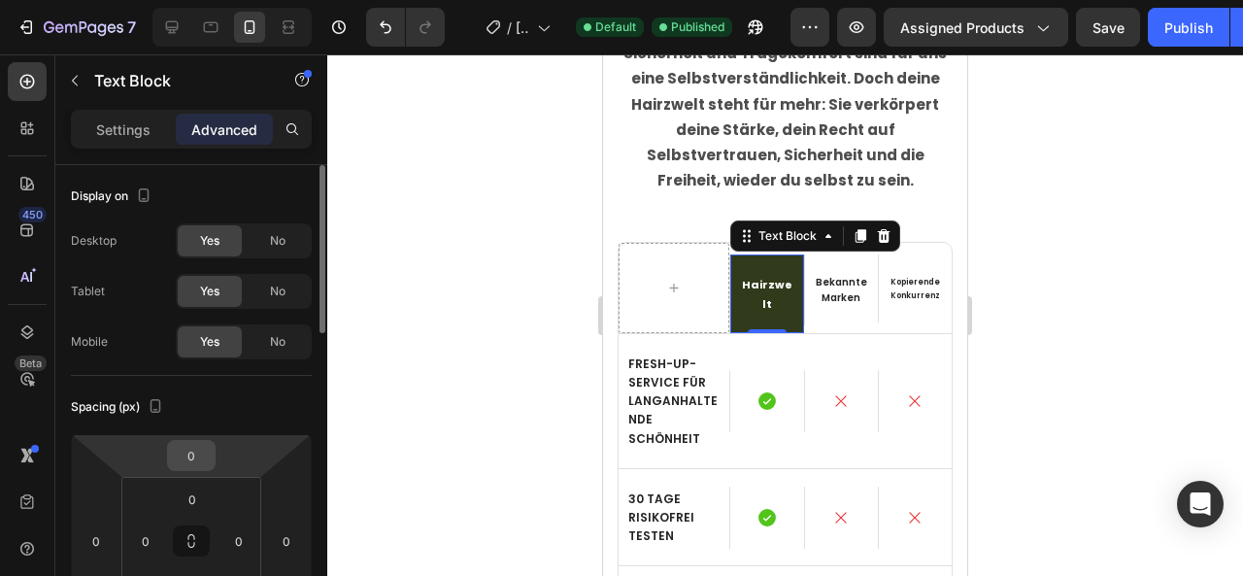
click at [205, 454] on input "0" at bounding box center [191, 455] width 39 height 29
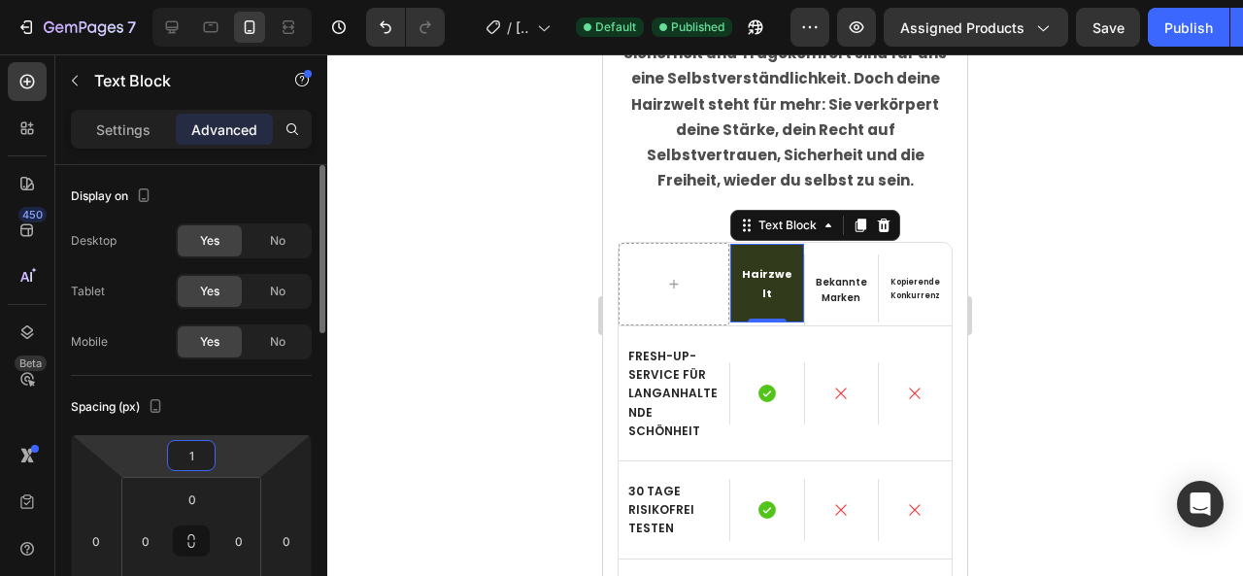
type input "10"
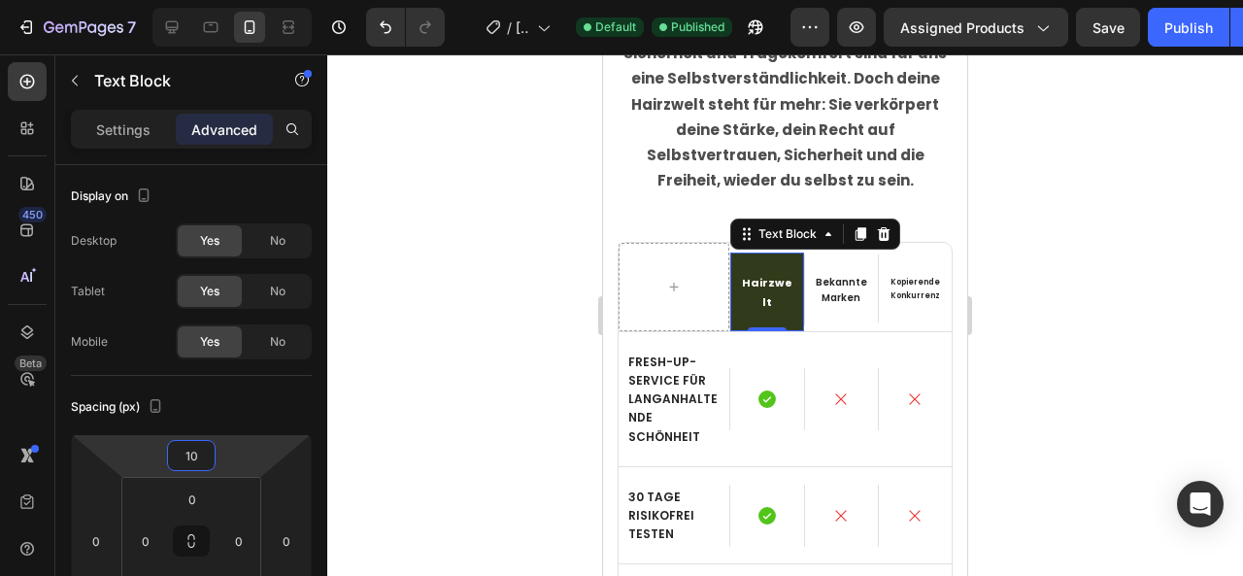
click at [1152, 112] on div at bounding box center [785, 315] width 916 height 522
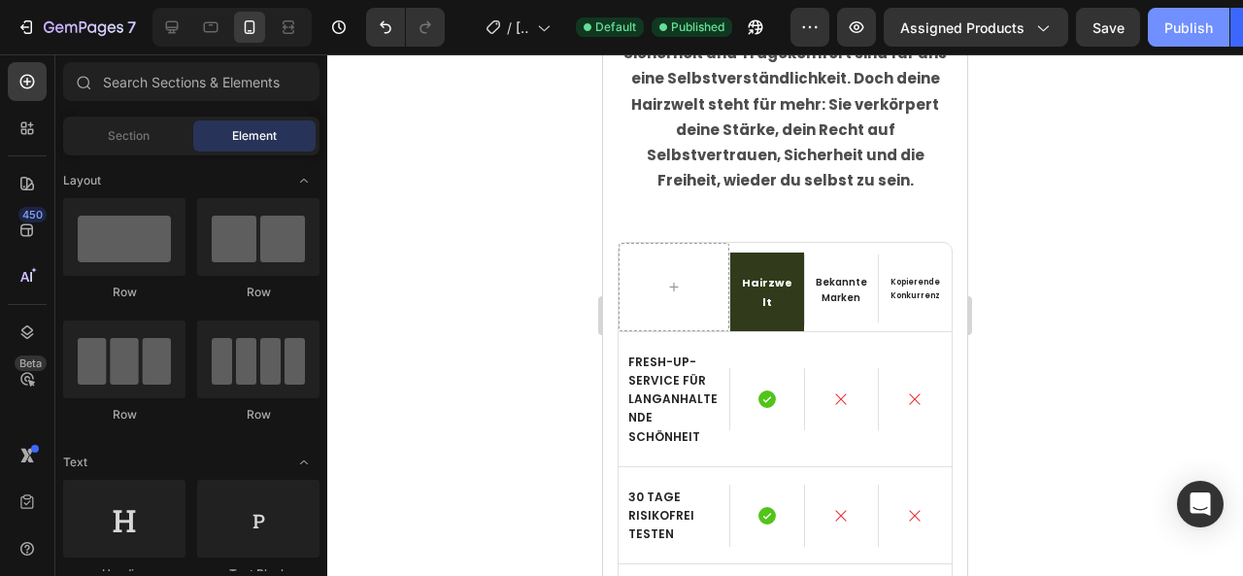
click at [1183, 30] on div "Publish" at bounding box center [1189, 27] width 49 height 20
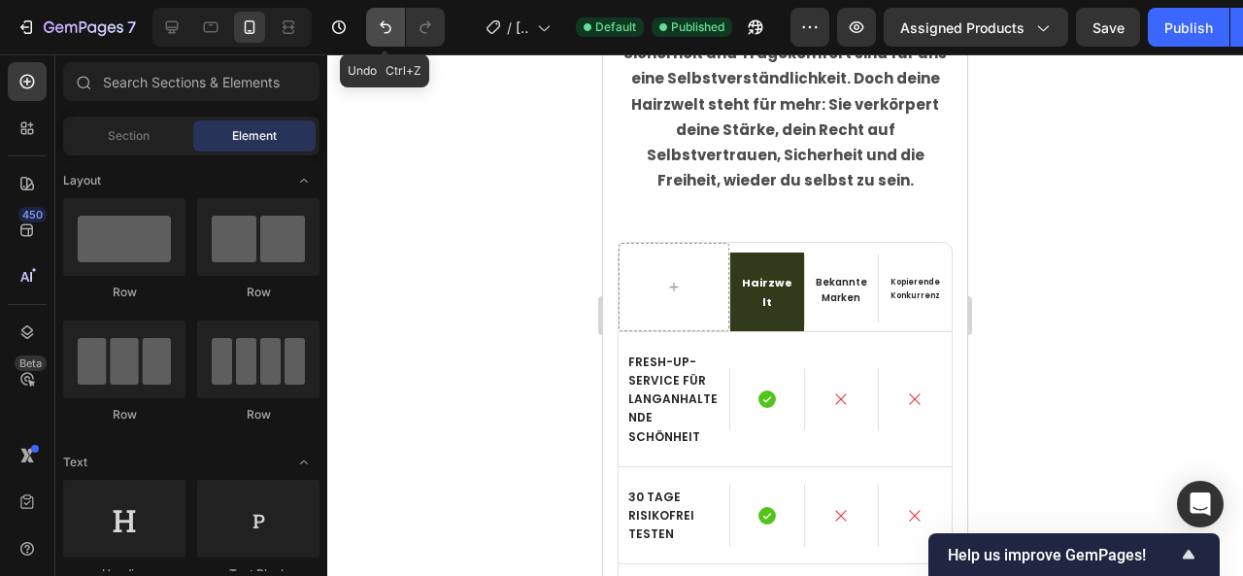
click at [376, 23] on icon "Undo/Redo" at bounding box center [385, 26] width 19 height 19
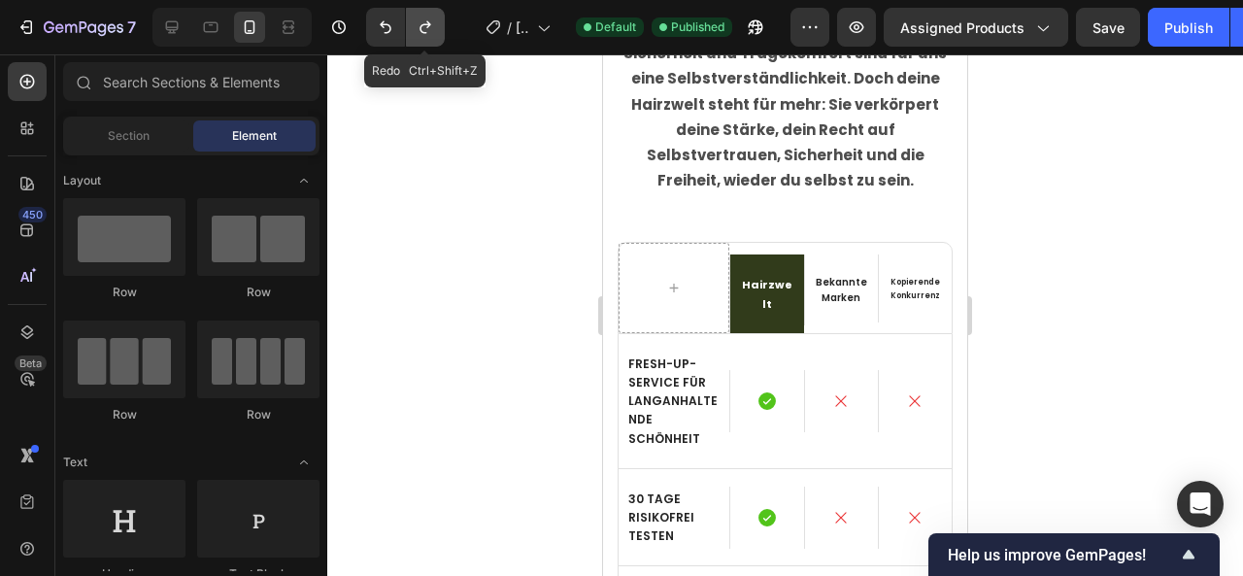
click at [424, 28] on icon "Undo/Redo" at bounding box center [425, 26] width 19 height 19
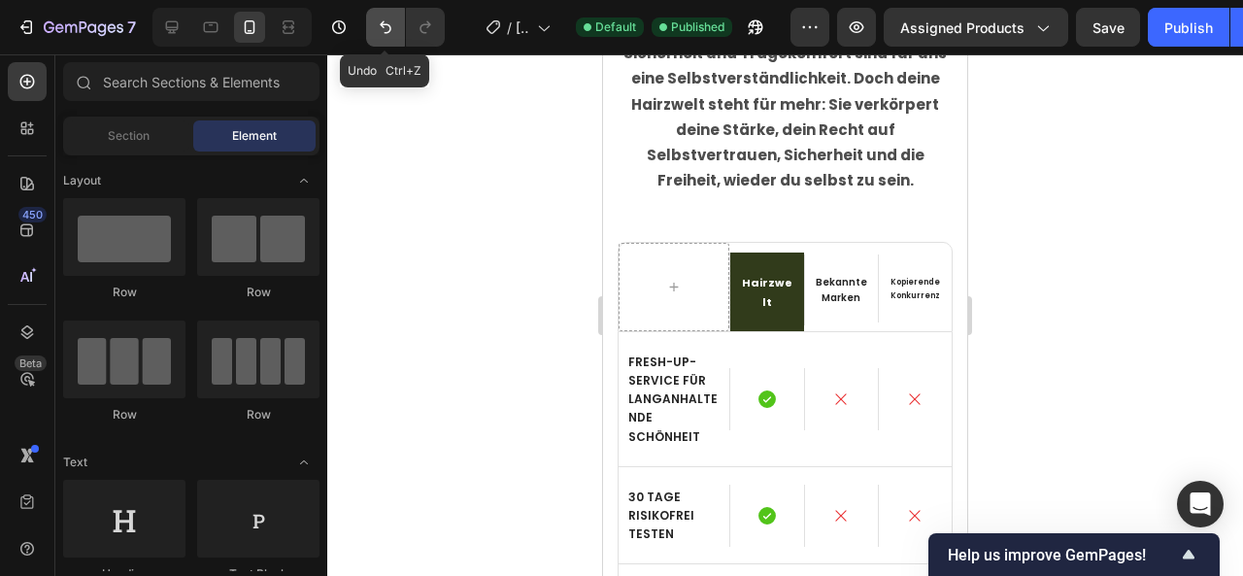
click at [389, 29] on icon "Undo/Redo" at bounding box center [385, 26] width 19 height 19
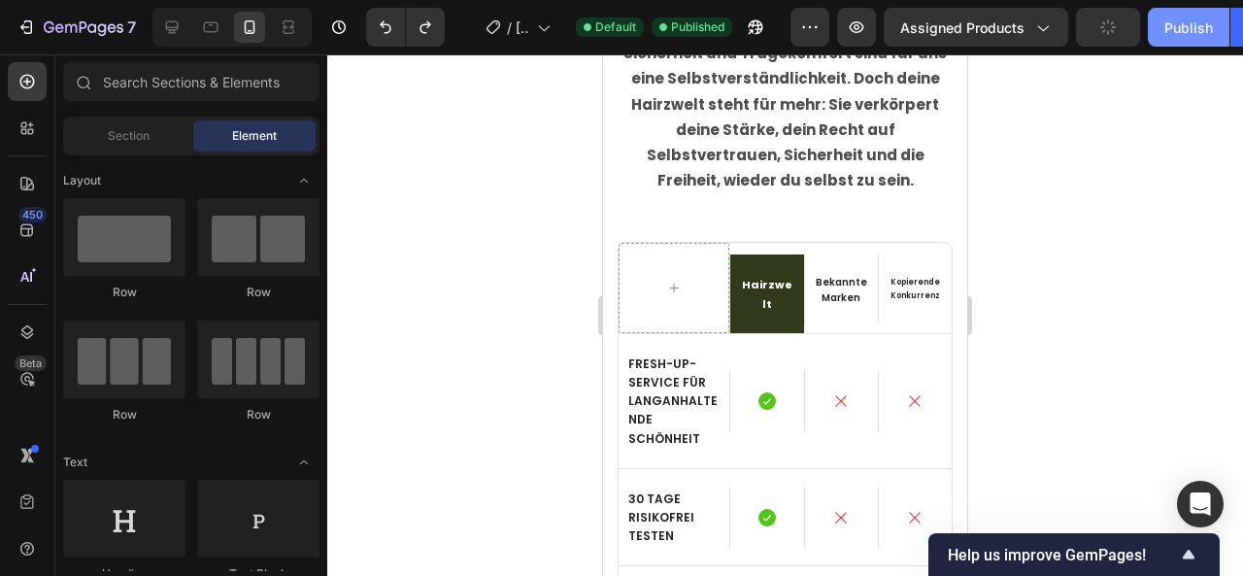
click at [1169, 29] on div "Publish" at bounding box center [1189, 27] width 49 height 20
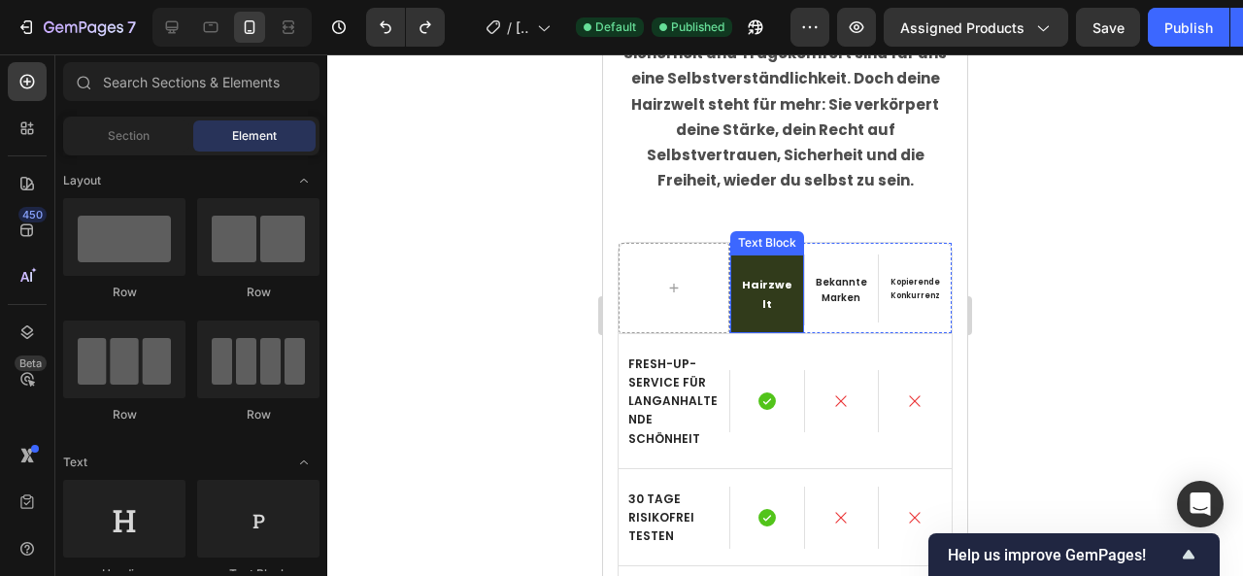
click at [767, 256] on div "Hairzwelt" at bounding box center [767, 294] width 73 height 78
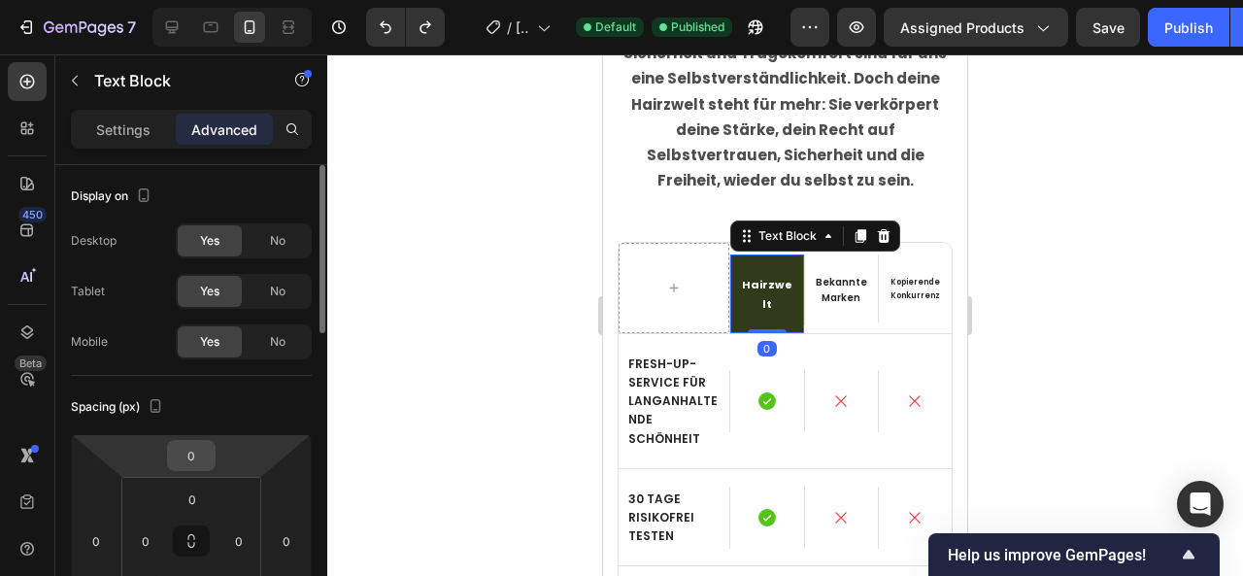
click at [192, 463] on input "0" at bounding box center [191, 455] width 39 height 29
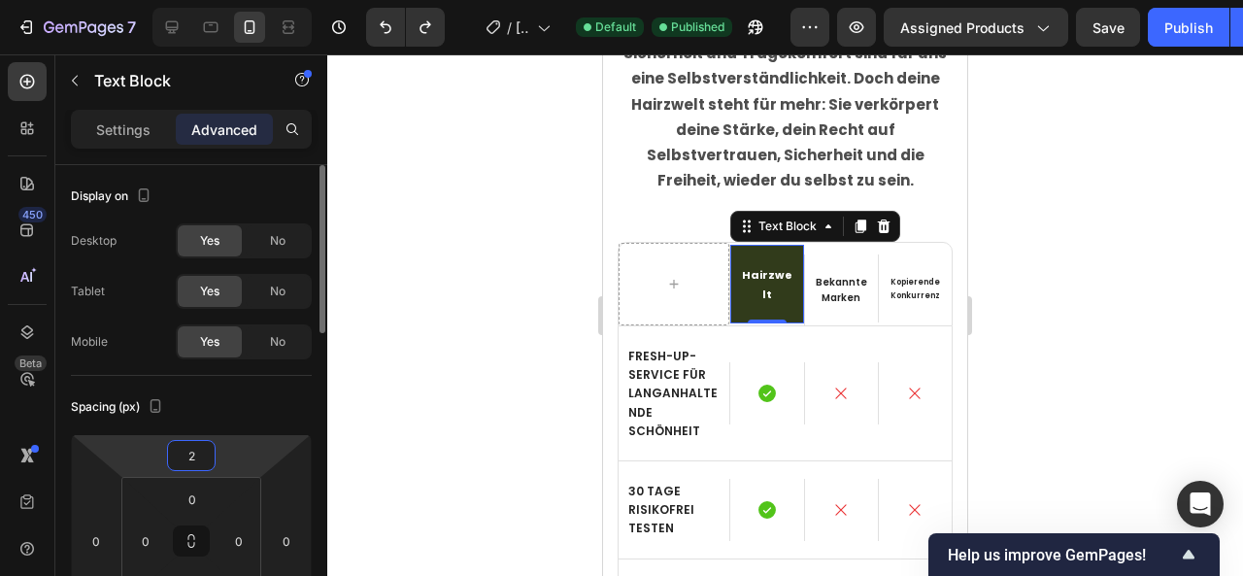
type input "20"
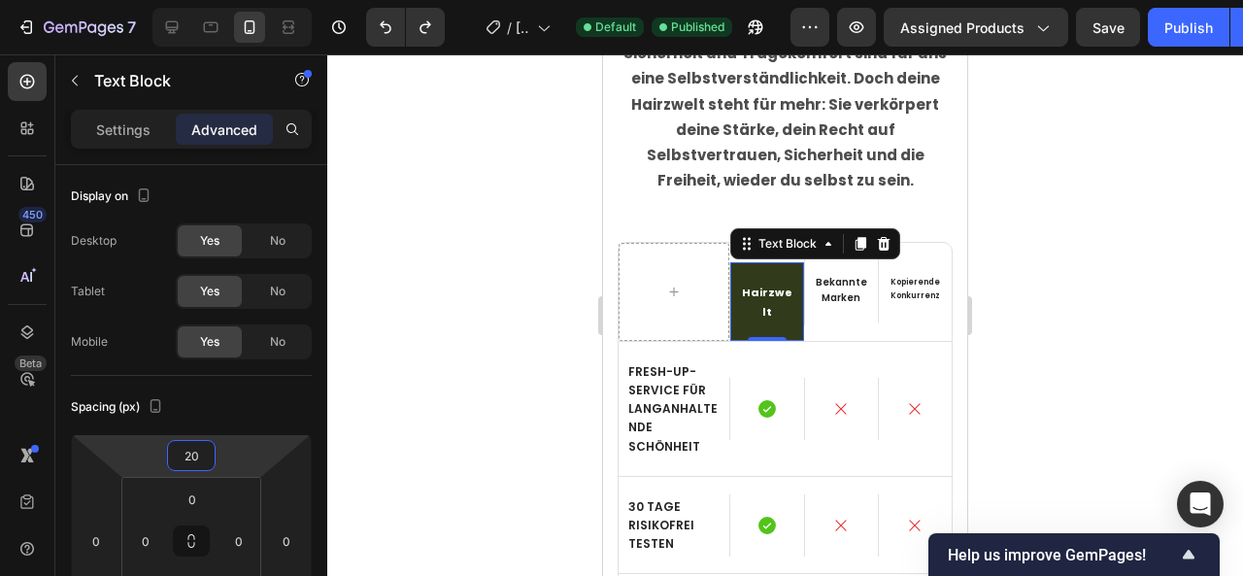
click at [1141, 374] on div at bounding box center [785, 315] width 916 height 522
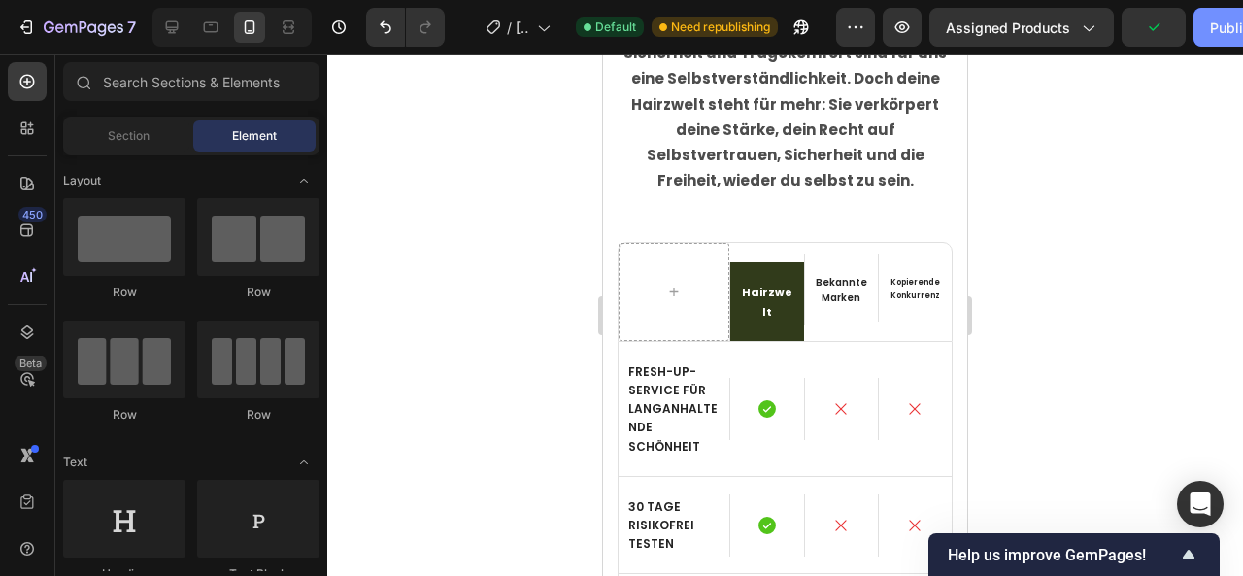
click at [1207, 38] on button "Publish" at bounding box center [1235, 27] width 82 height 39
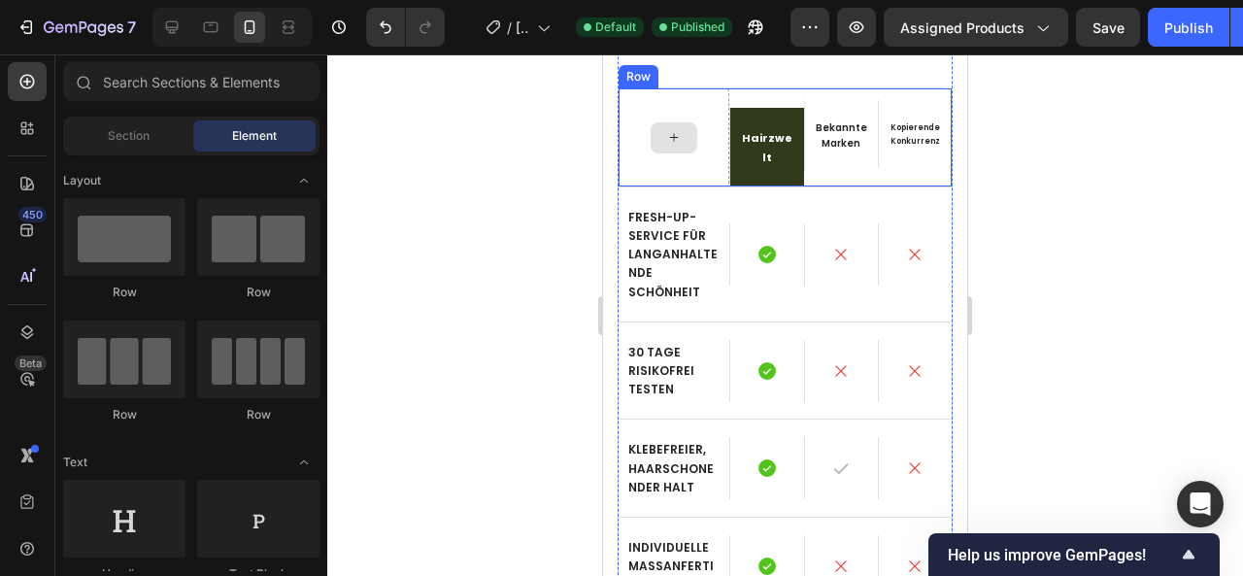
scroll to position [5222, 0]
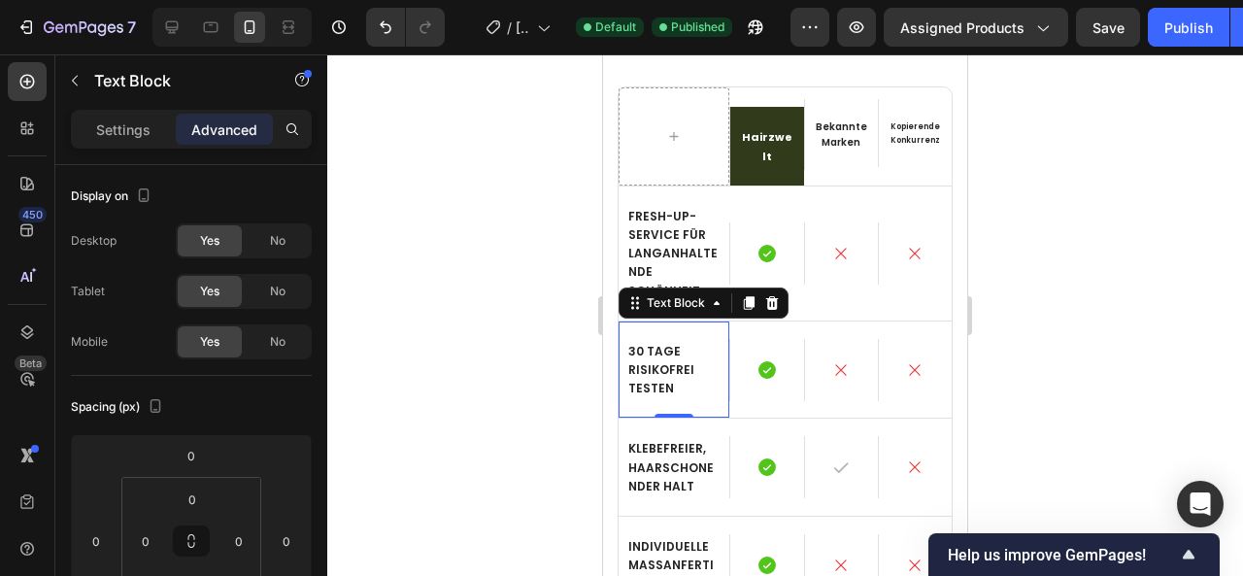
click at [541, 259] on div at bounding box center [785, 315] width 916 height 522
